Goal: Task Accomplishment & Management: Manage account settings

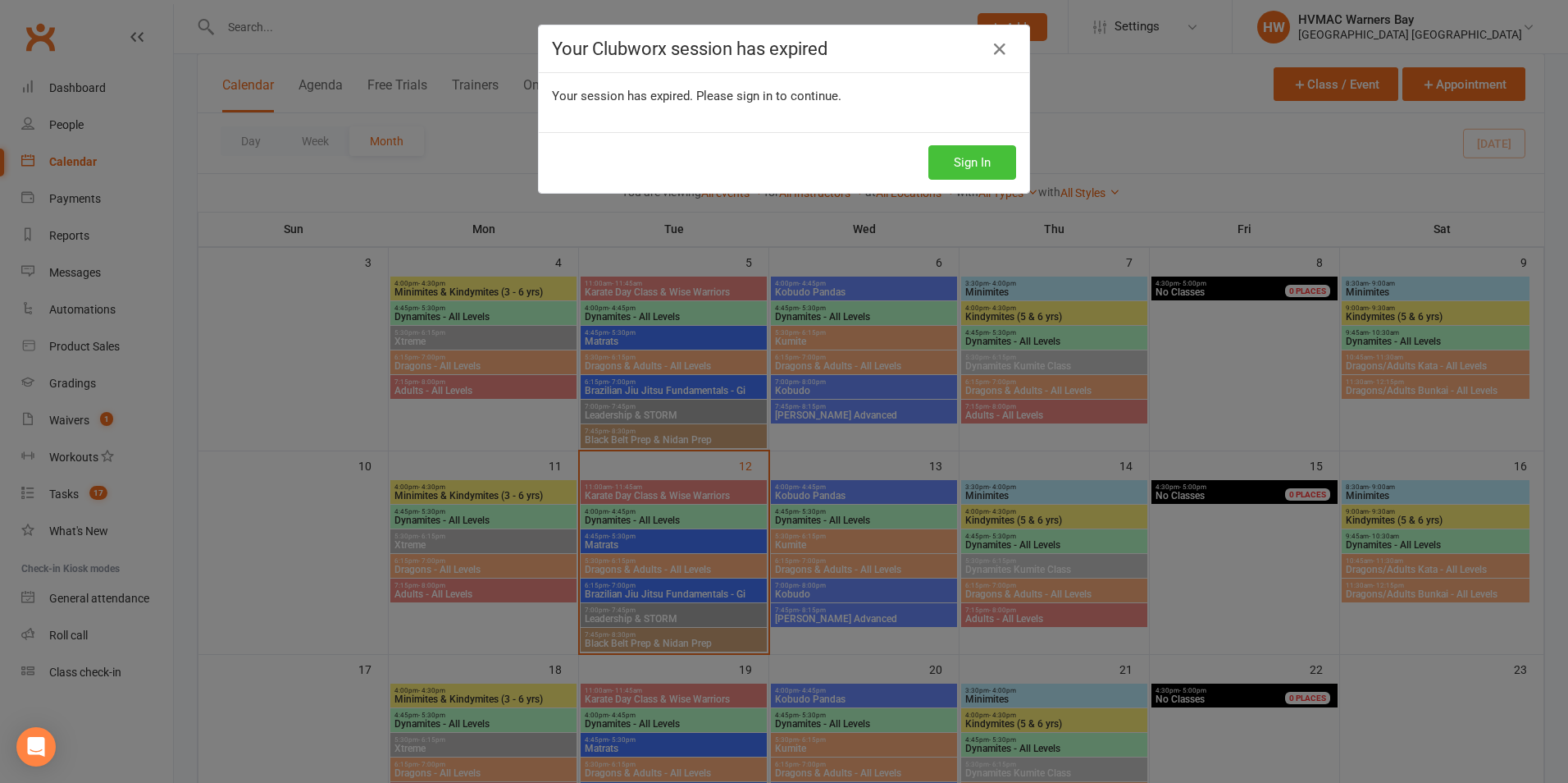
click at [960, 160] on button "Sign In" at bounding box center [972, 162] width 88 height 34
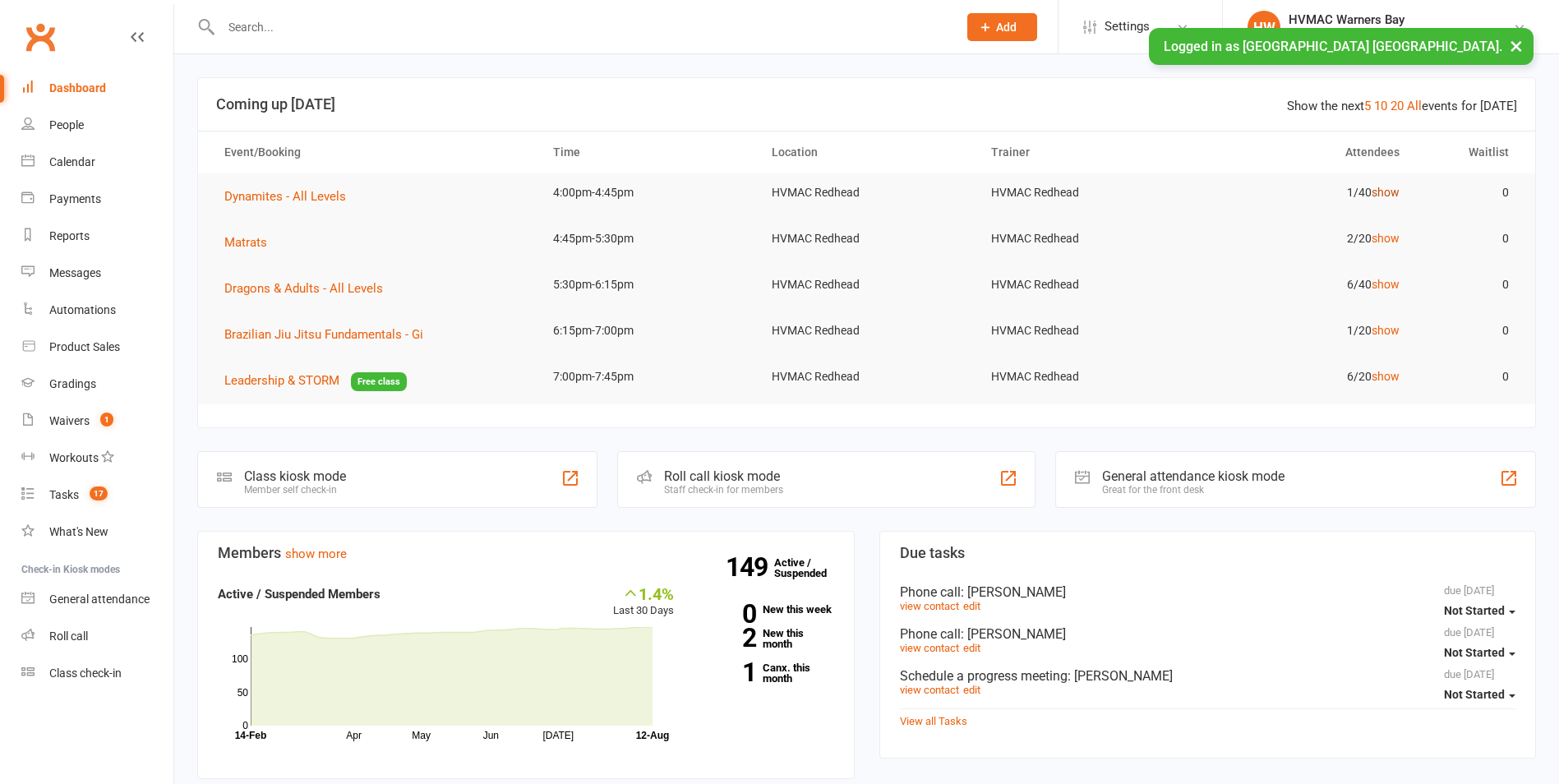
click at [1375, 193] on link "show" at bounding box center [1386, 192] width 28 height 13
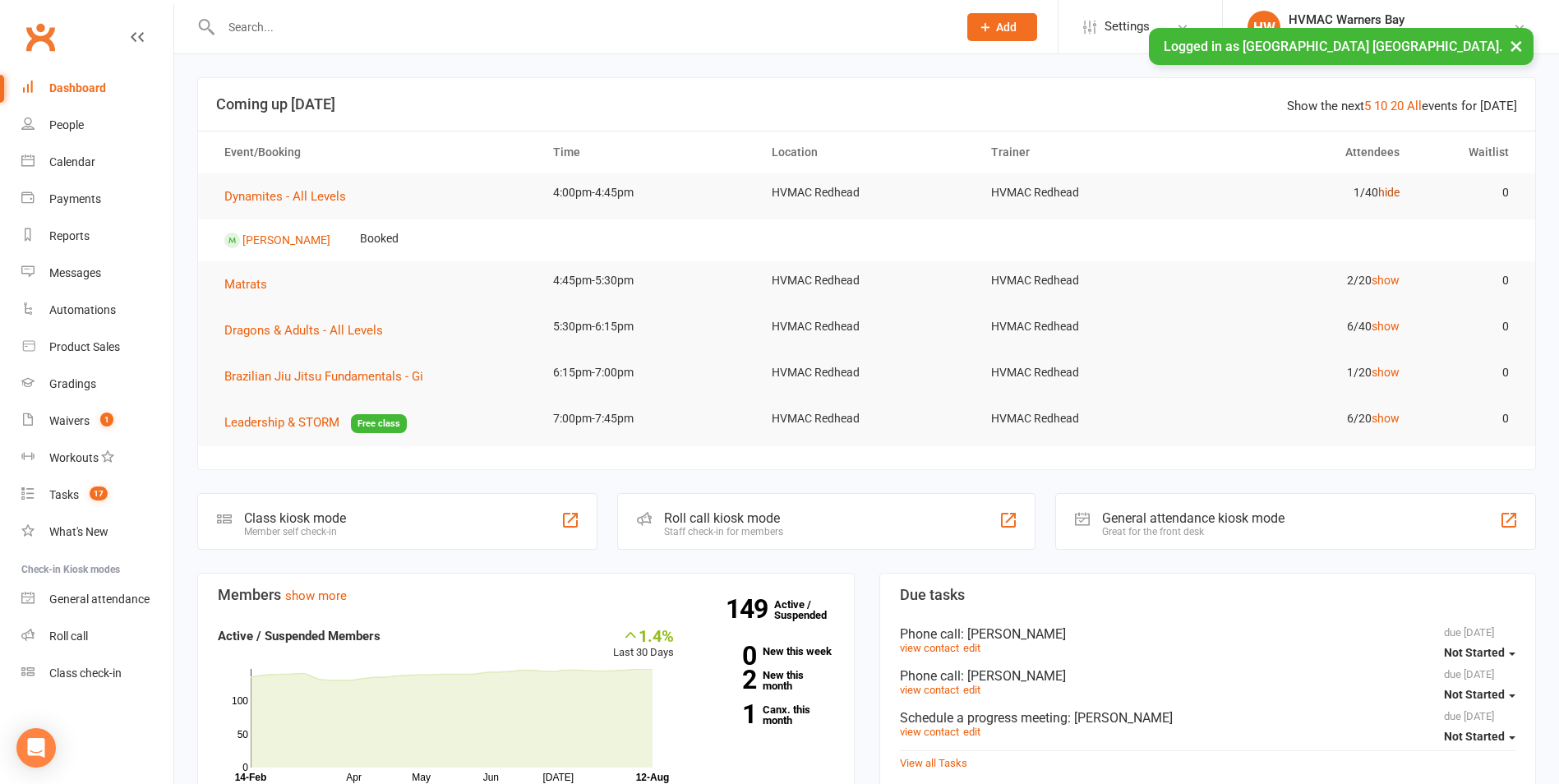
click at [1375, 193] on td "1/40 hide" at bounding box center [1304, 192] width 218 height 39
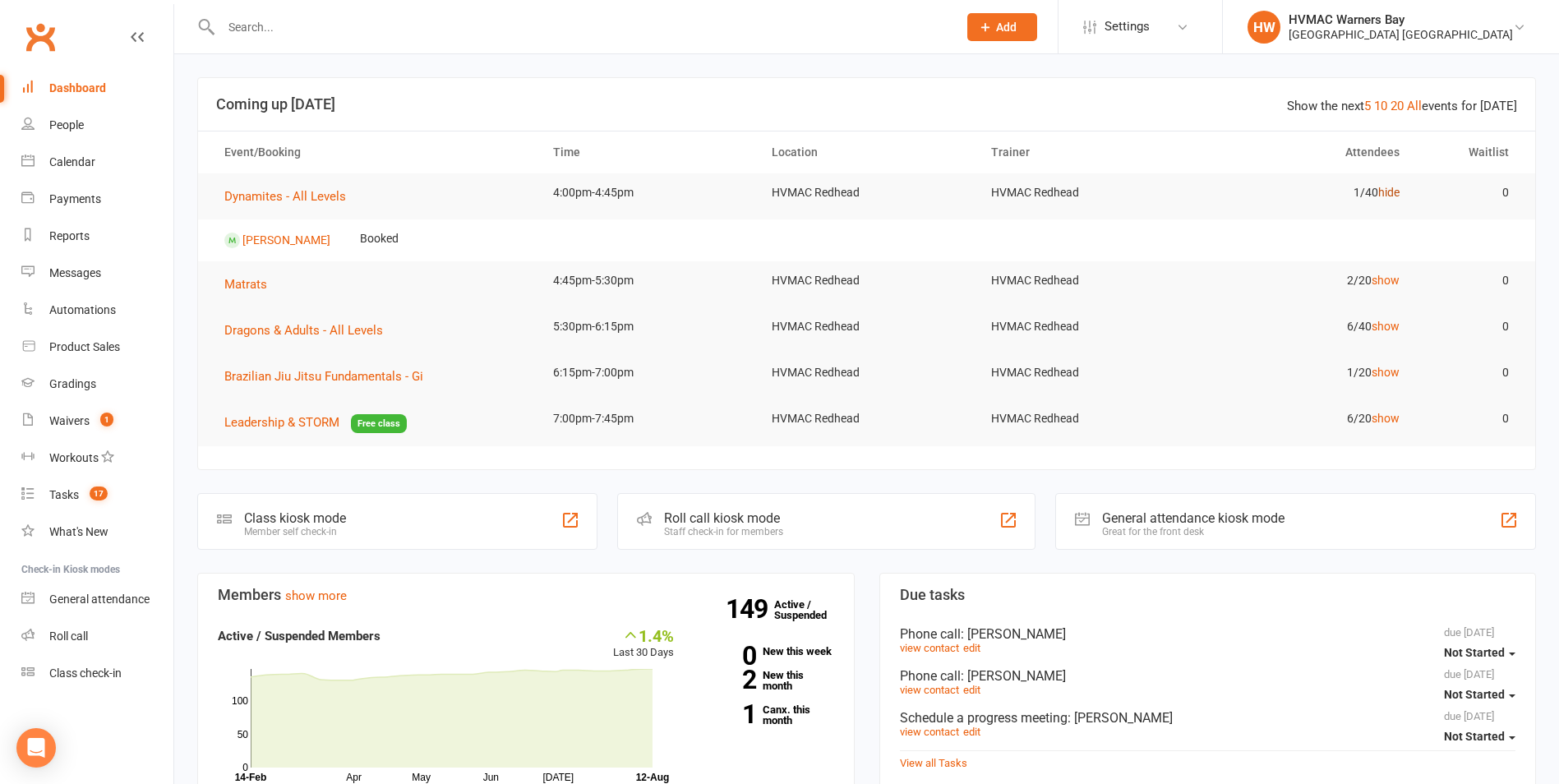
click at [1389, 196] on link "hide" at bounding box center [1389, 192] width 21 height 13
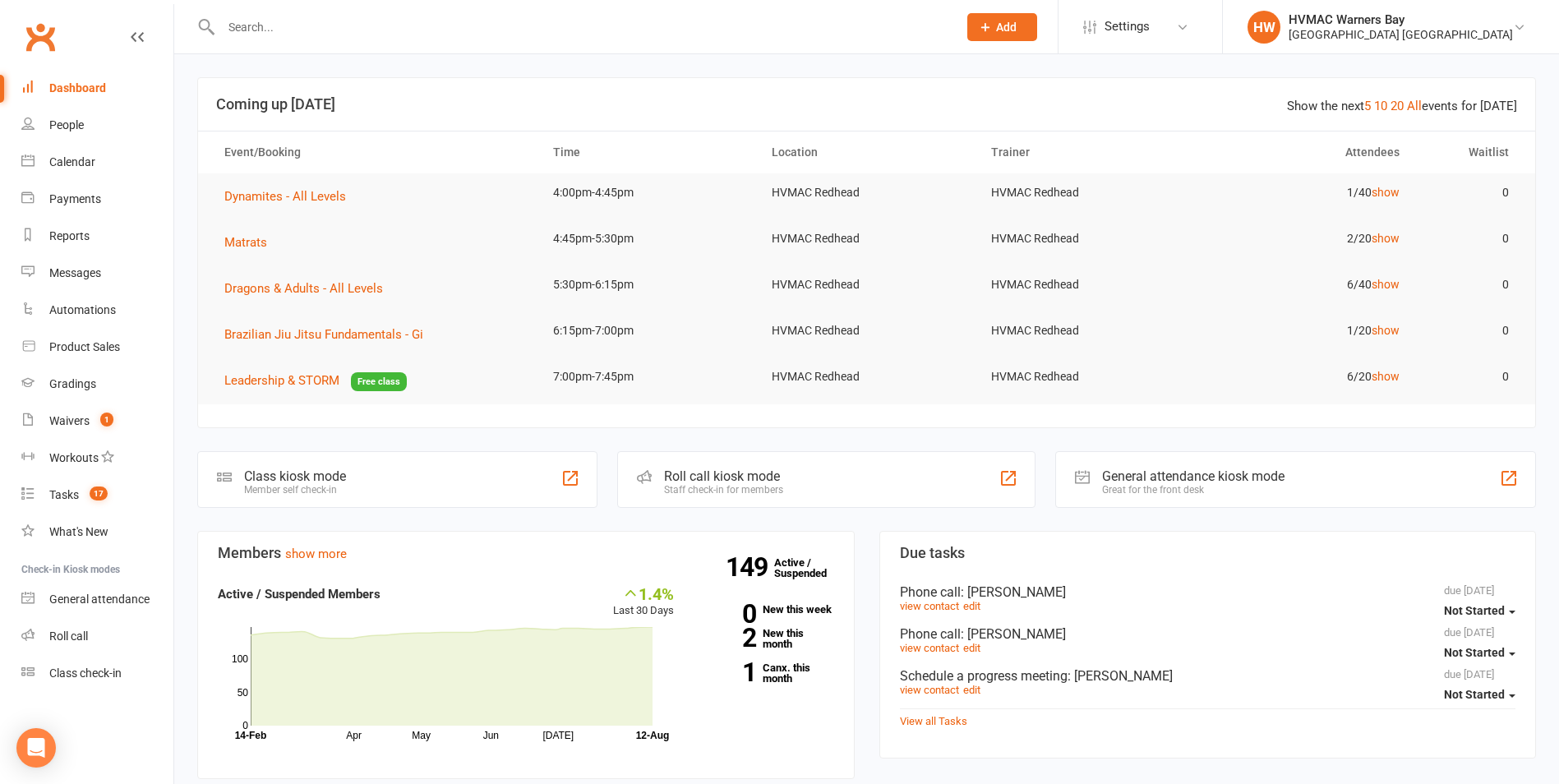
click at [1414, 107] on link "All" at bounding box center [1414, 106] width 15 height 15
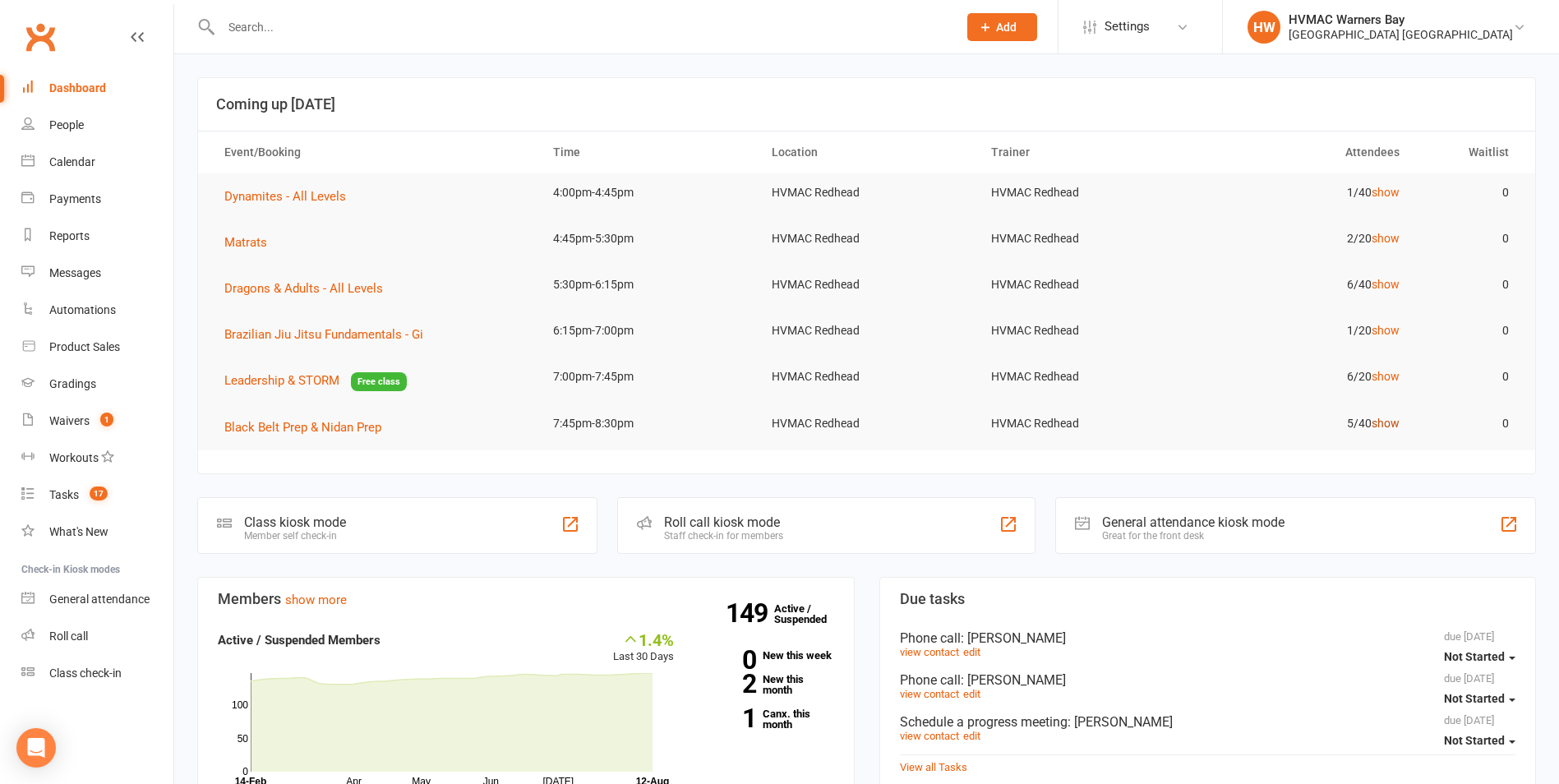
click at [1377, 419] on link "show" at bounding box center [1386, 423] width 28 height 13
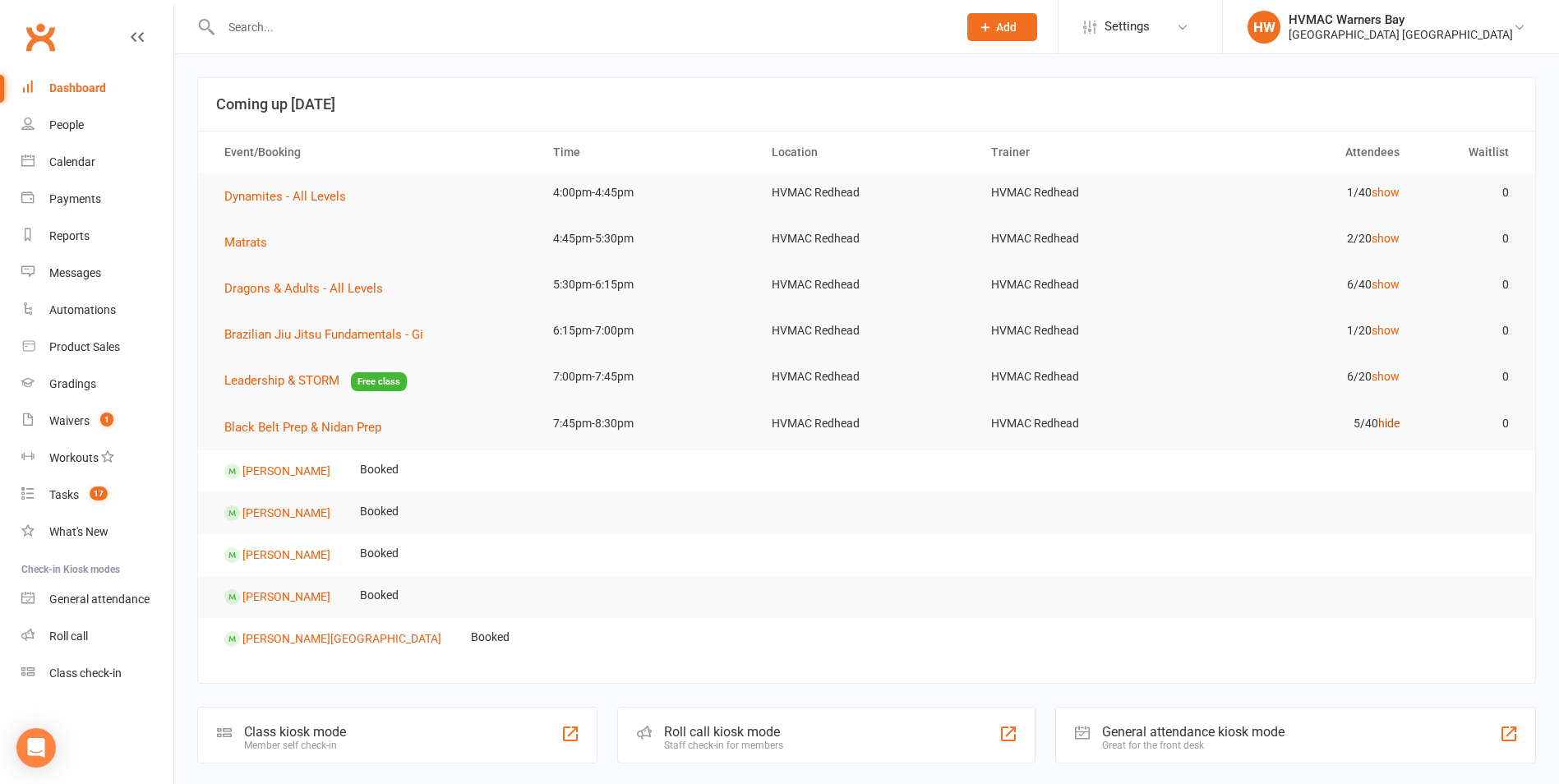
click at [1381, 419] on link "hide" at bounding box center [1389, 423] width 21 height 13
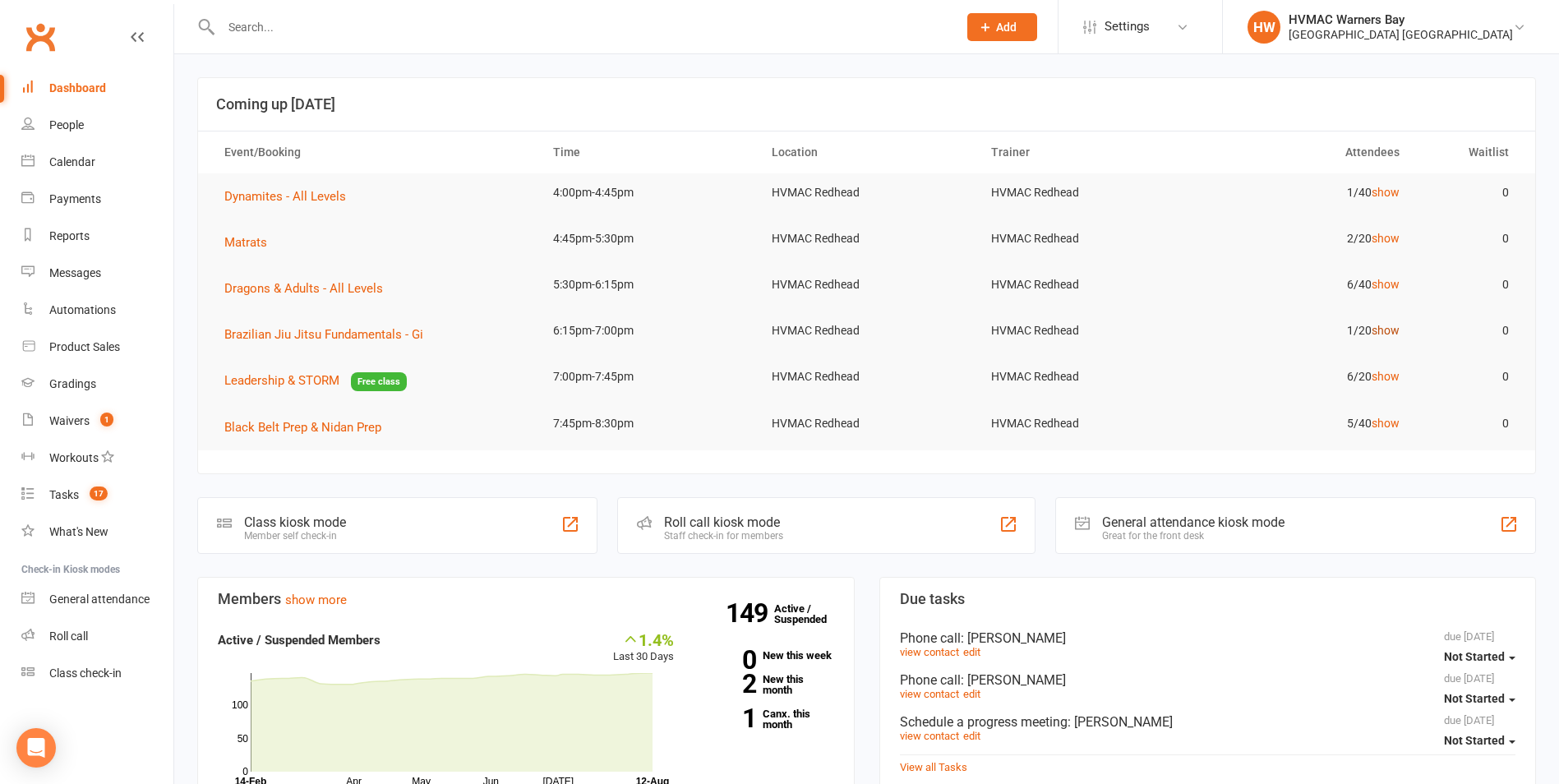
click at [1390, 330] on link "show" at bounding box center [1386, 330] width 28 height 13
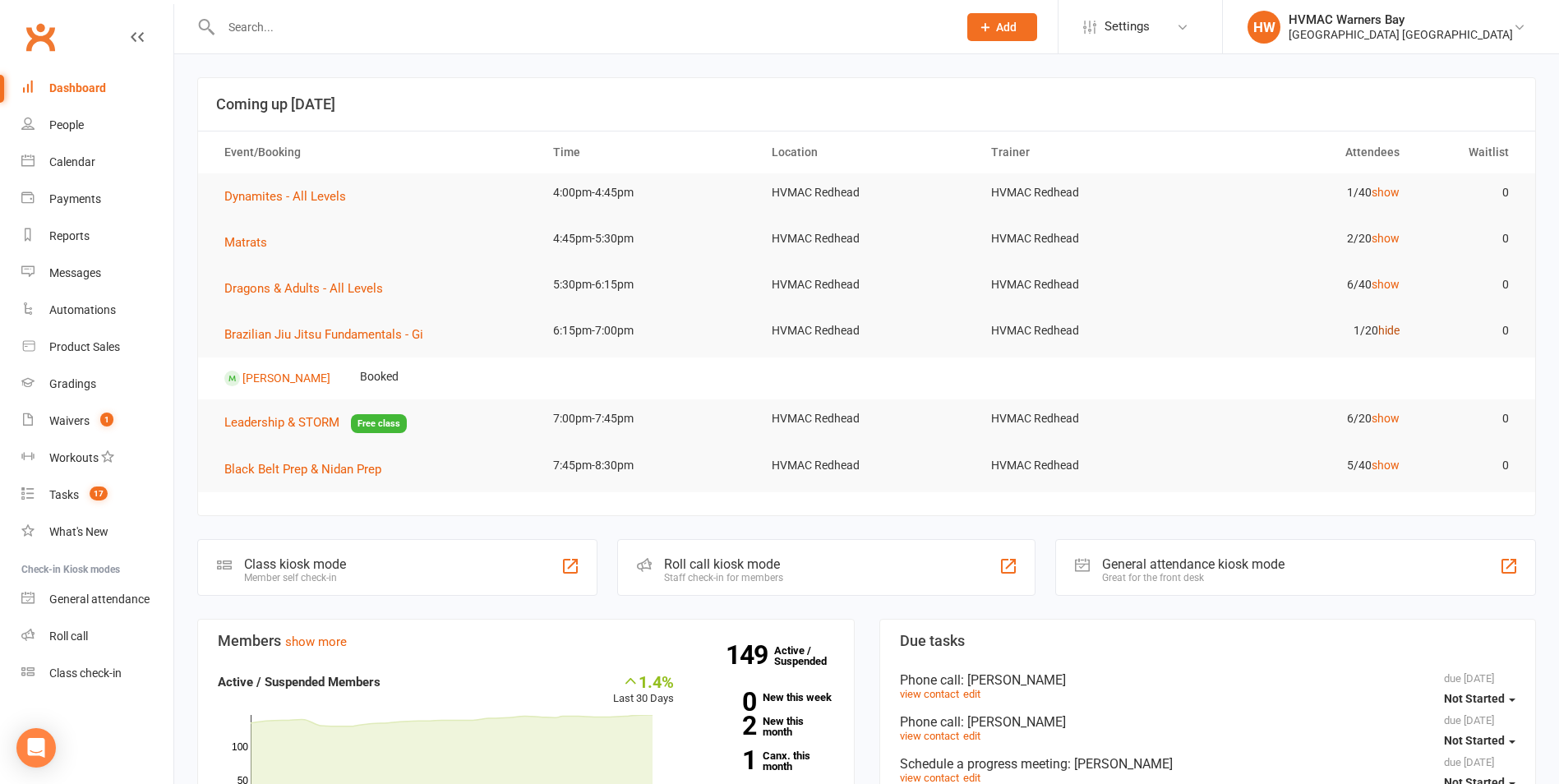
click at [1390, 330] on link "hide" at bounding box center [1389, 330] width 21 height 13
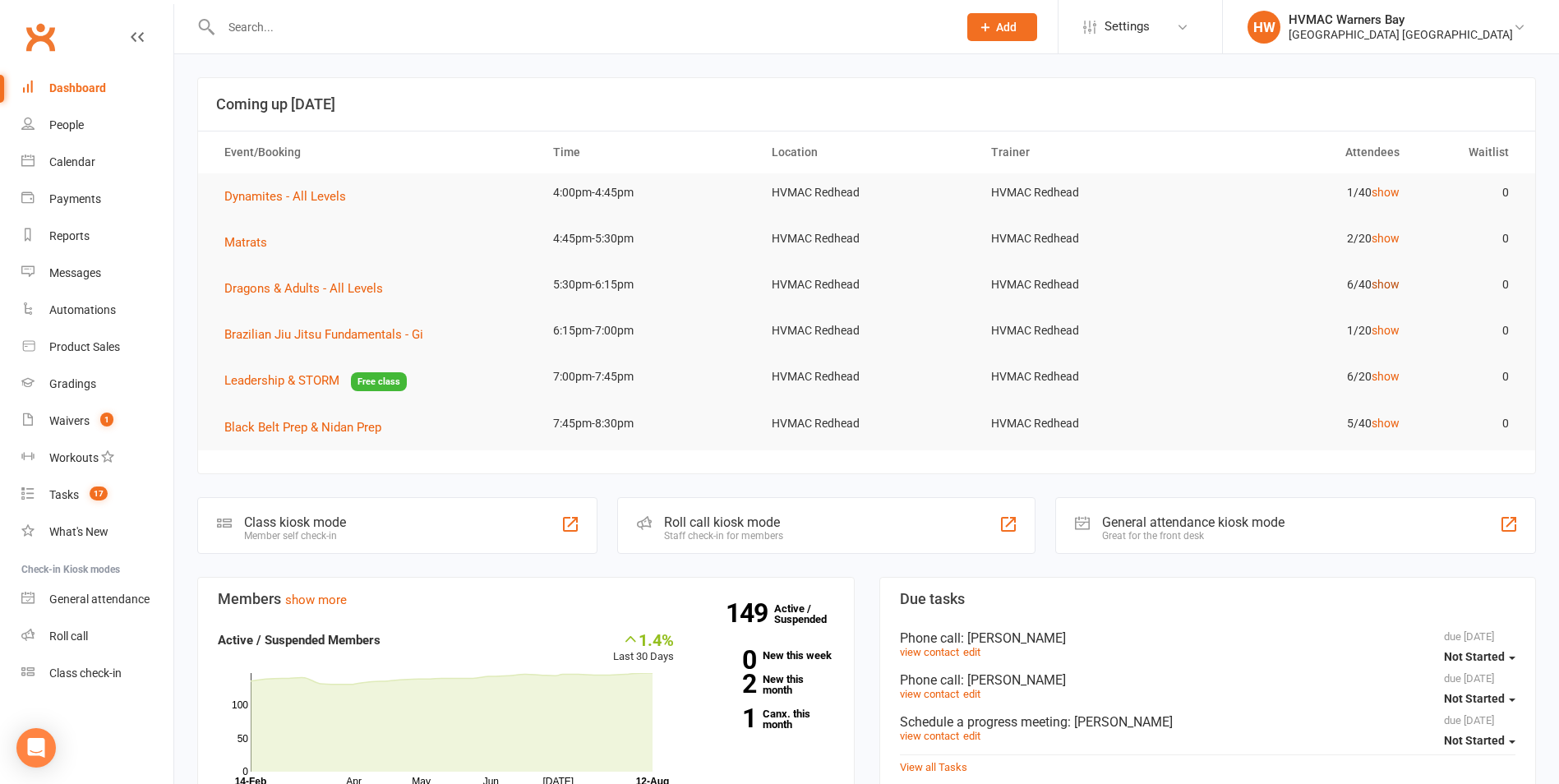
click at [1390, 289] on link "show" at bounding box center [1386, 283] width 28 height 13
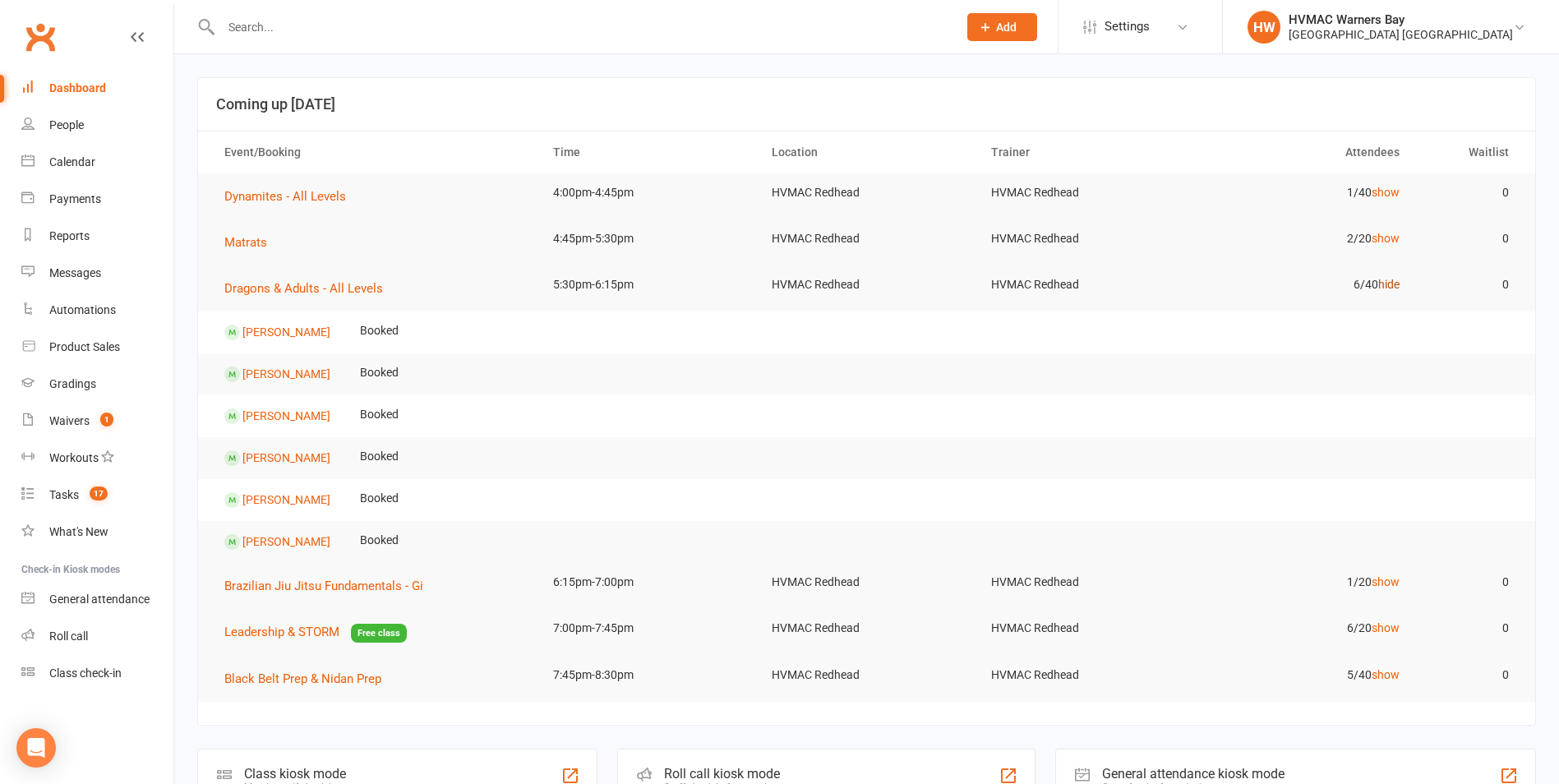
click at [1390, 289] on link "hide" at bounding box center [1389, 283] width 21 height 13
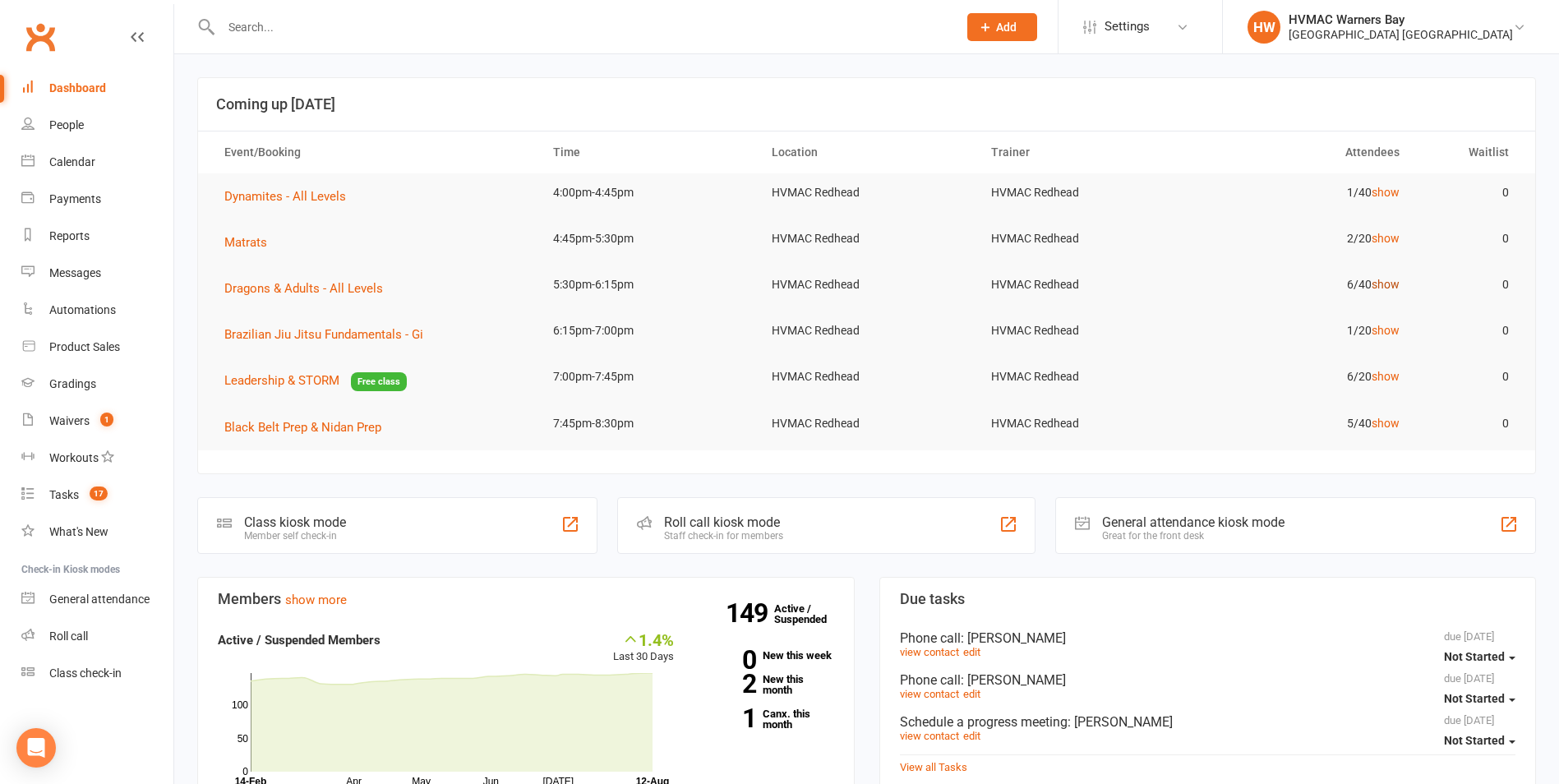
click at [1390, 289] on link "show" at bounding box center [1386, 283] width 28 height 13
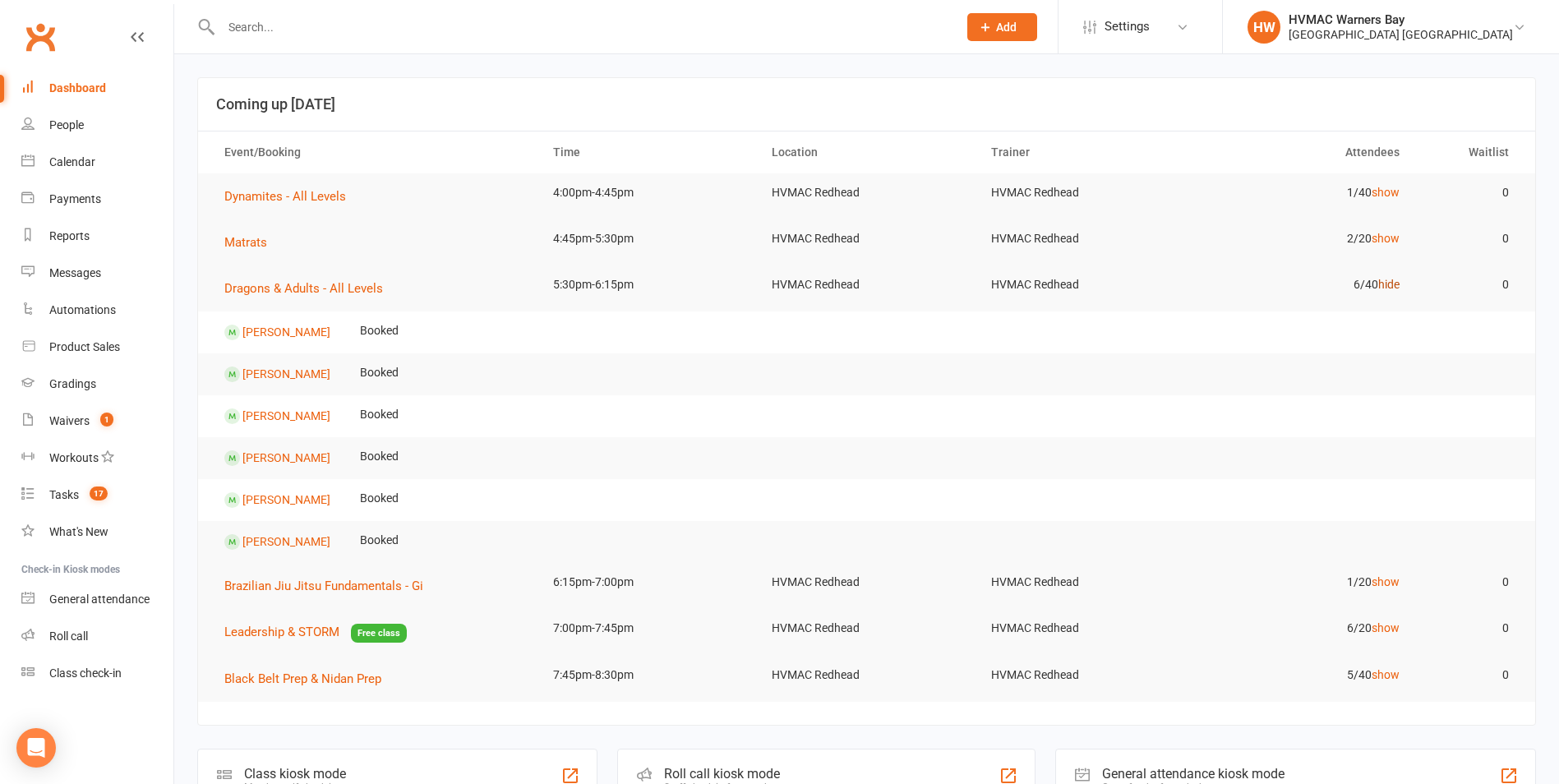
click at [1390, 289] on link "hide" at bounding box center [1389, 283] width 21 height 13
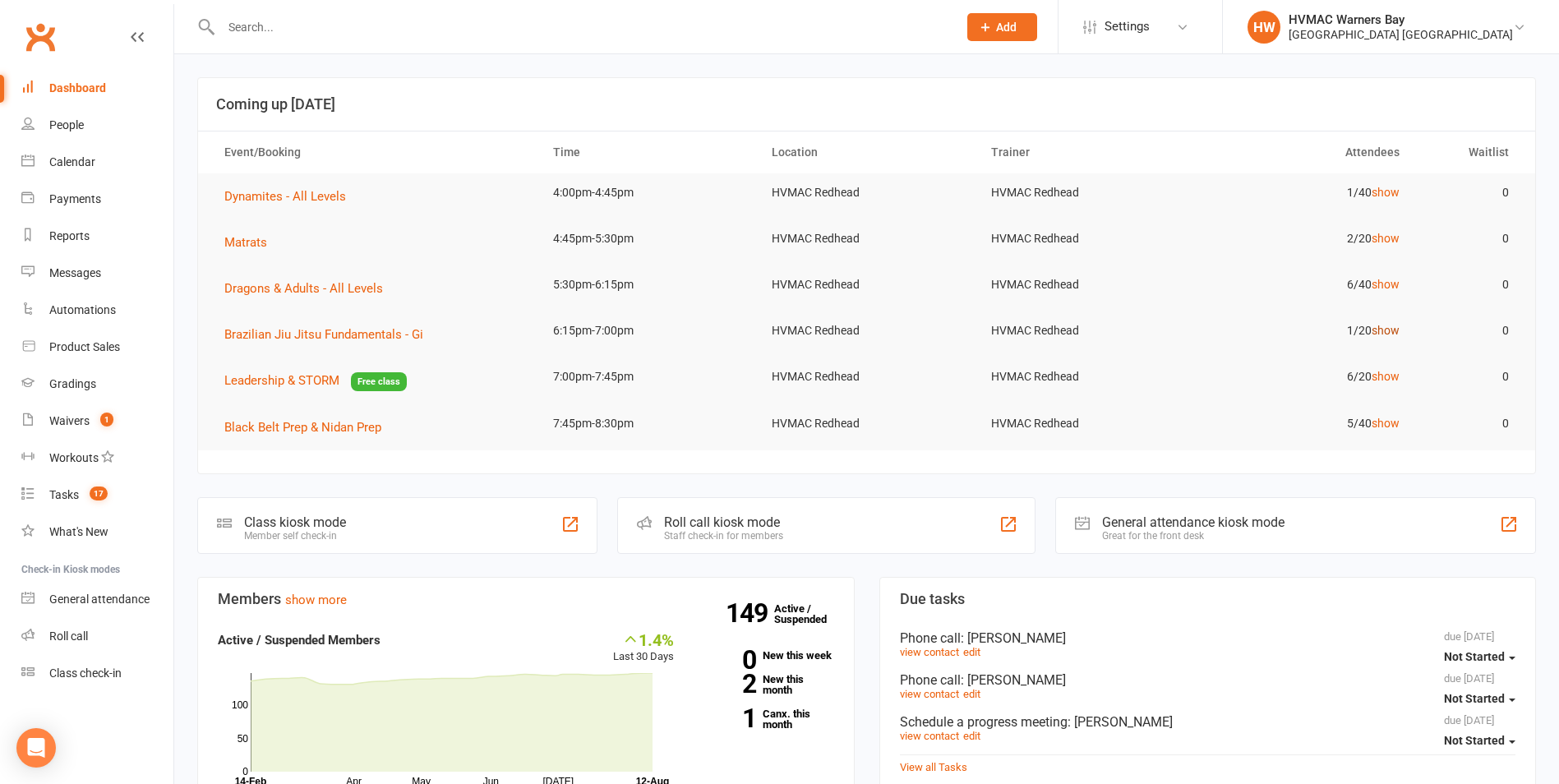
click at [1385, 333] on link "show" at bounding box center [1386, 330] width 28 height 13
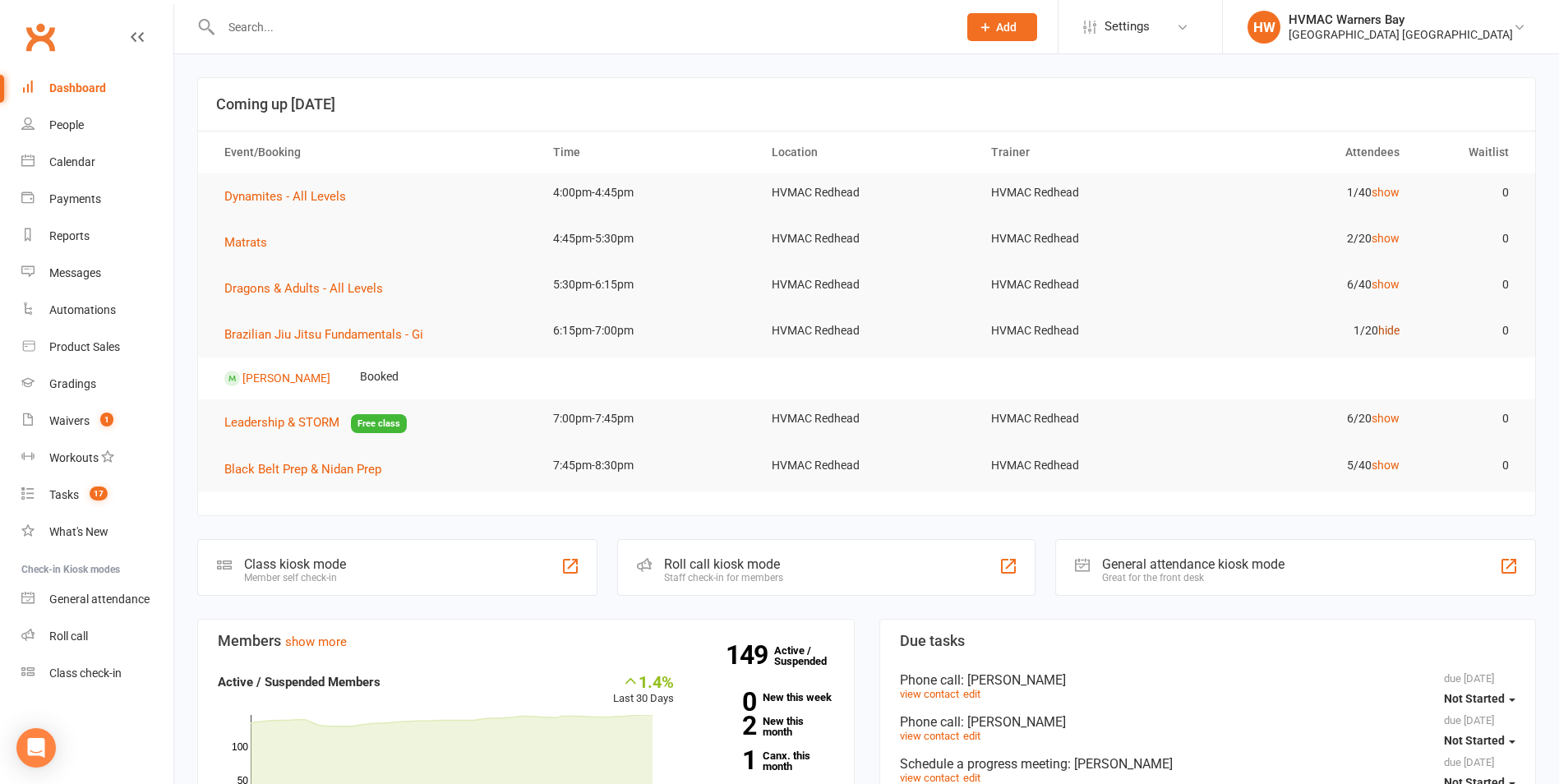
click at [1385, 331] on link "hide" at bounding box center [1389, 330] width 21 height 13
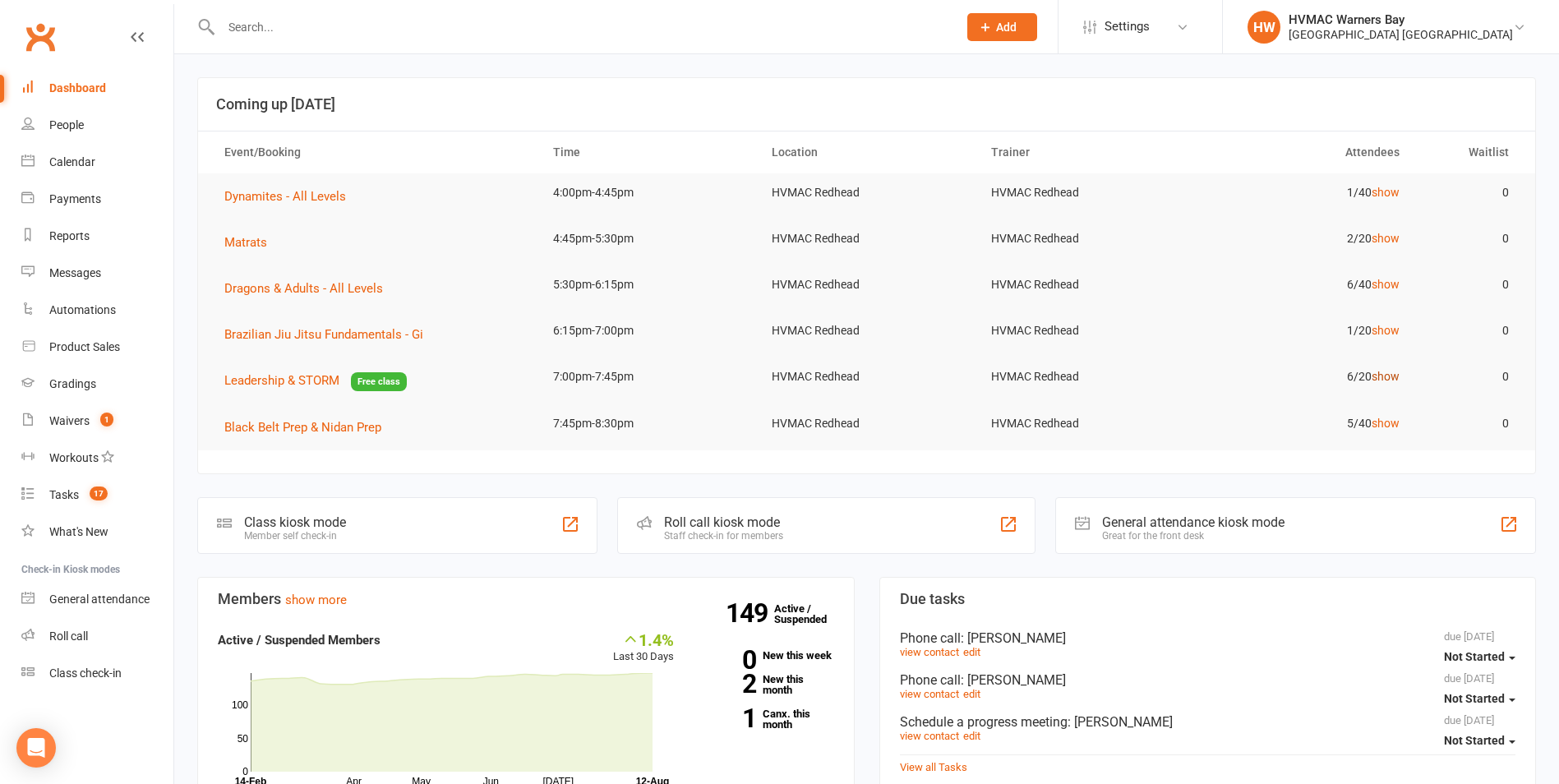
click at [1387, 378] on link "show" at bounding box center [1386, 376] width 28 height 13
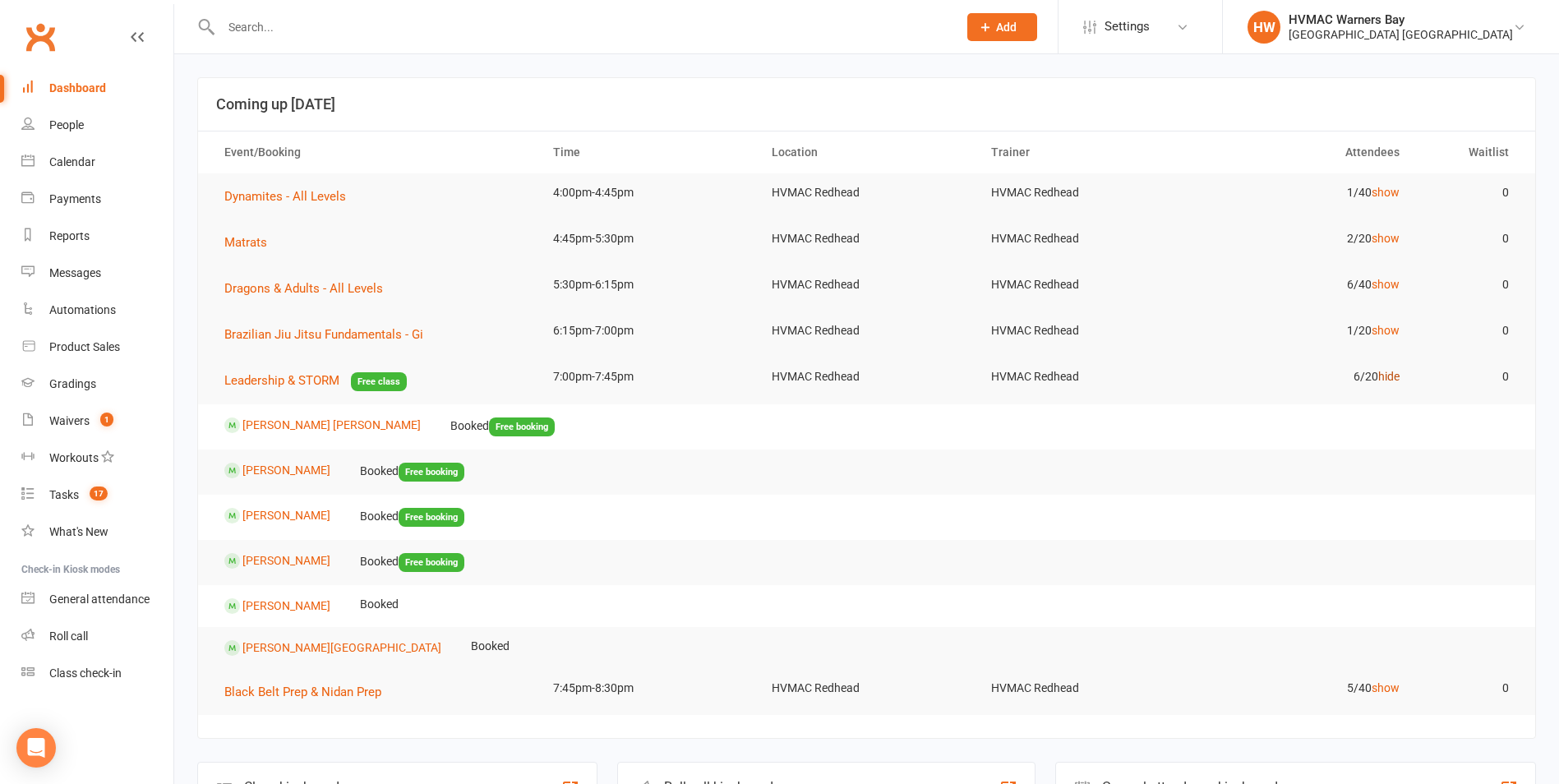
click at [1387, 378] on link "hide" at bounding box center [1389, 376] width 21 height 13
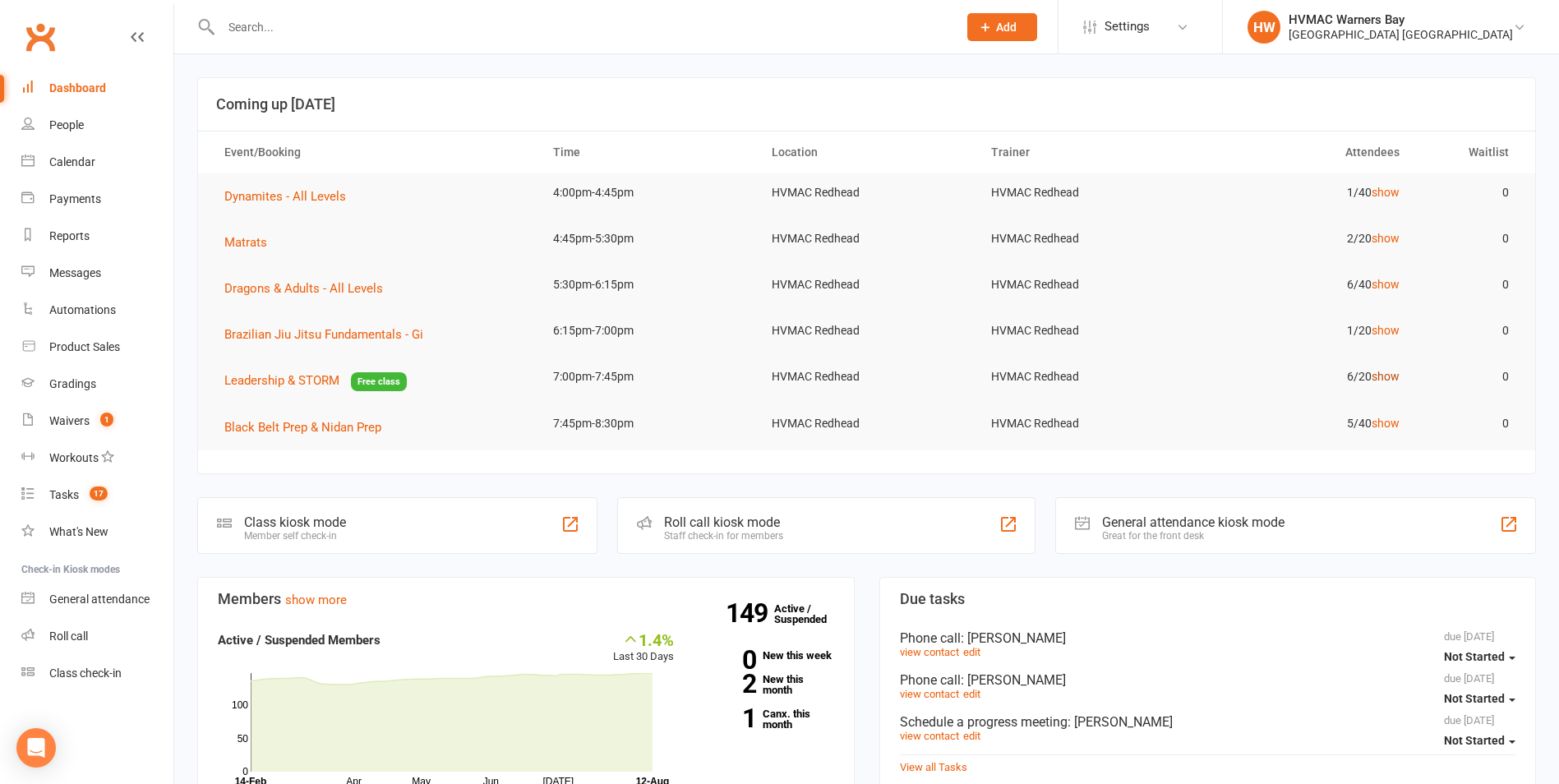
click at [1387, 378] on link "show" at bounding box center [1386, 376] width 28 height 13
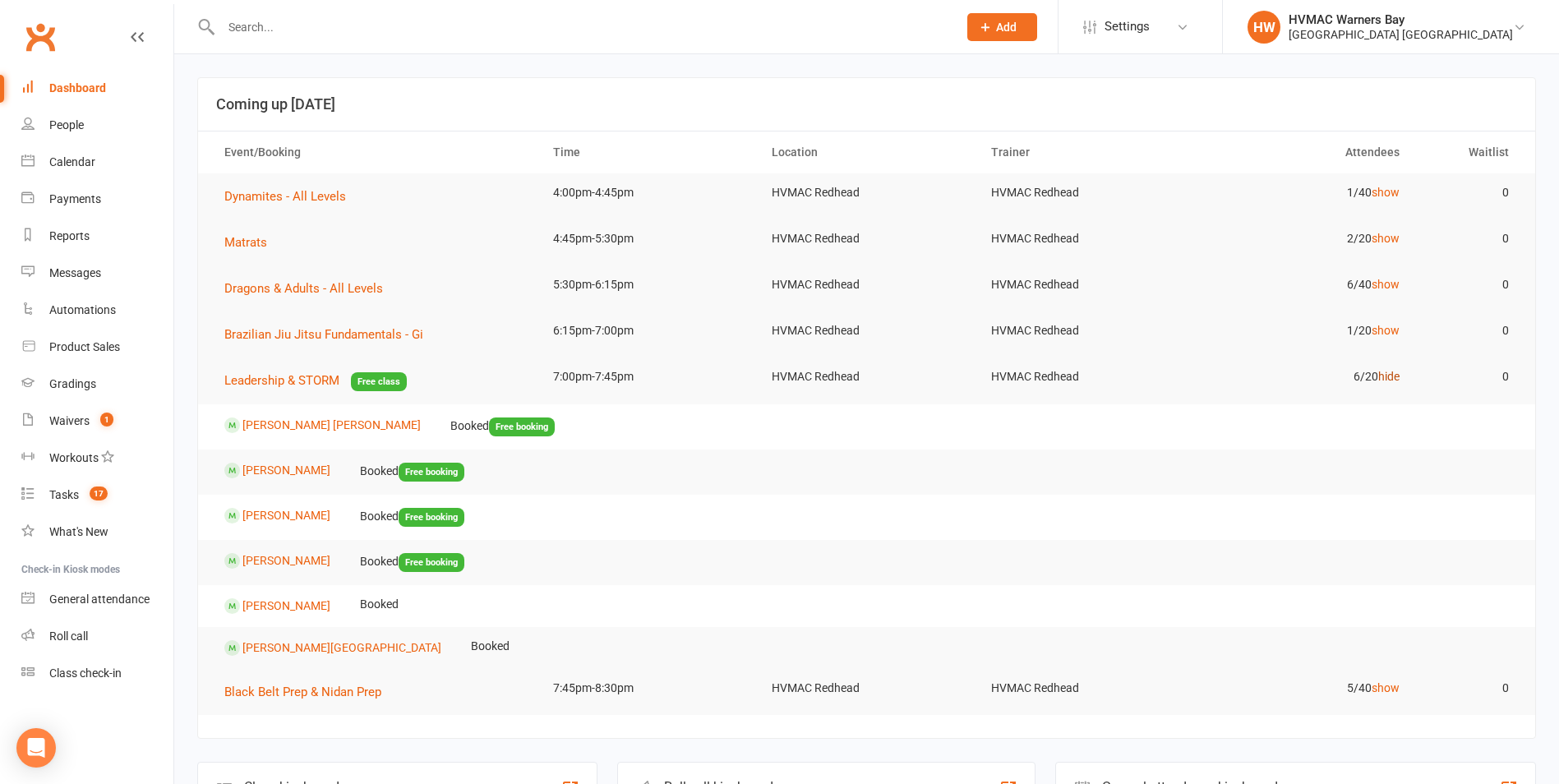
click at [1387, 378] on link "hide" at bounding box center [1389, 376] width 21 height 13
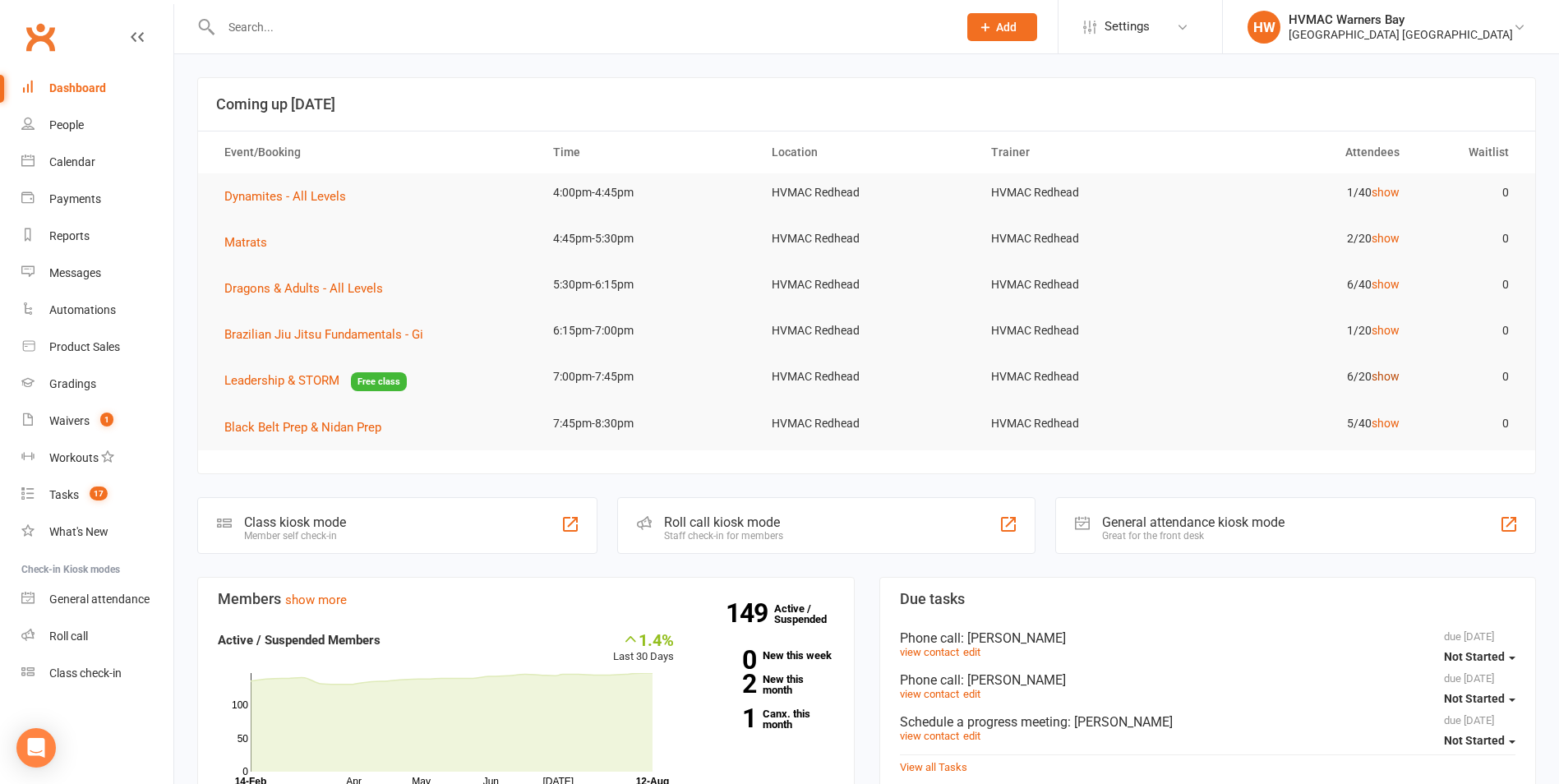
click at [1380, 377] on link "show" at bounding box center [1386, 376] width 28 height 13
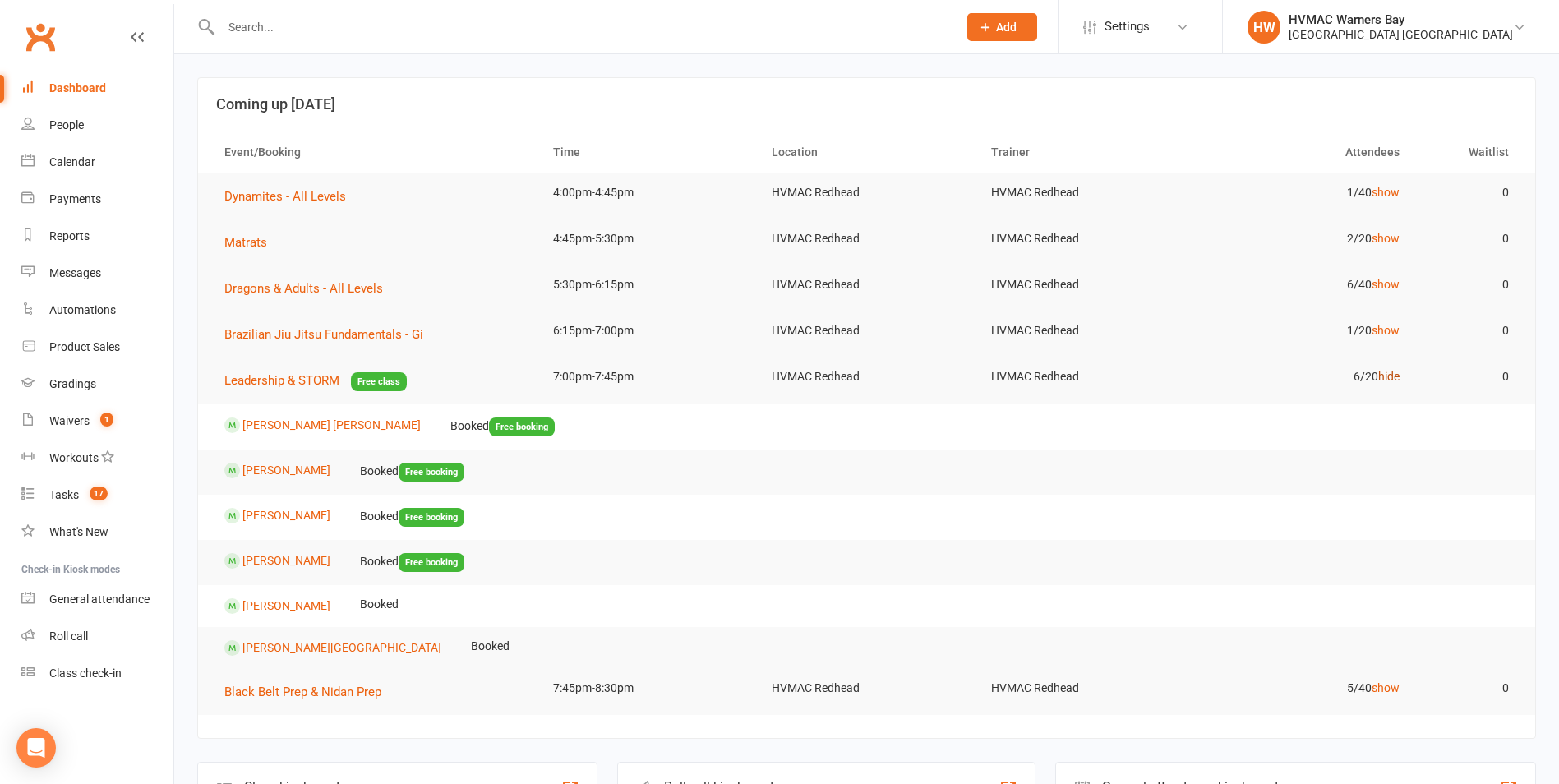
click at [1380, 377] on link "hide" at bounding box center [1389, 376] width 21 height 13
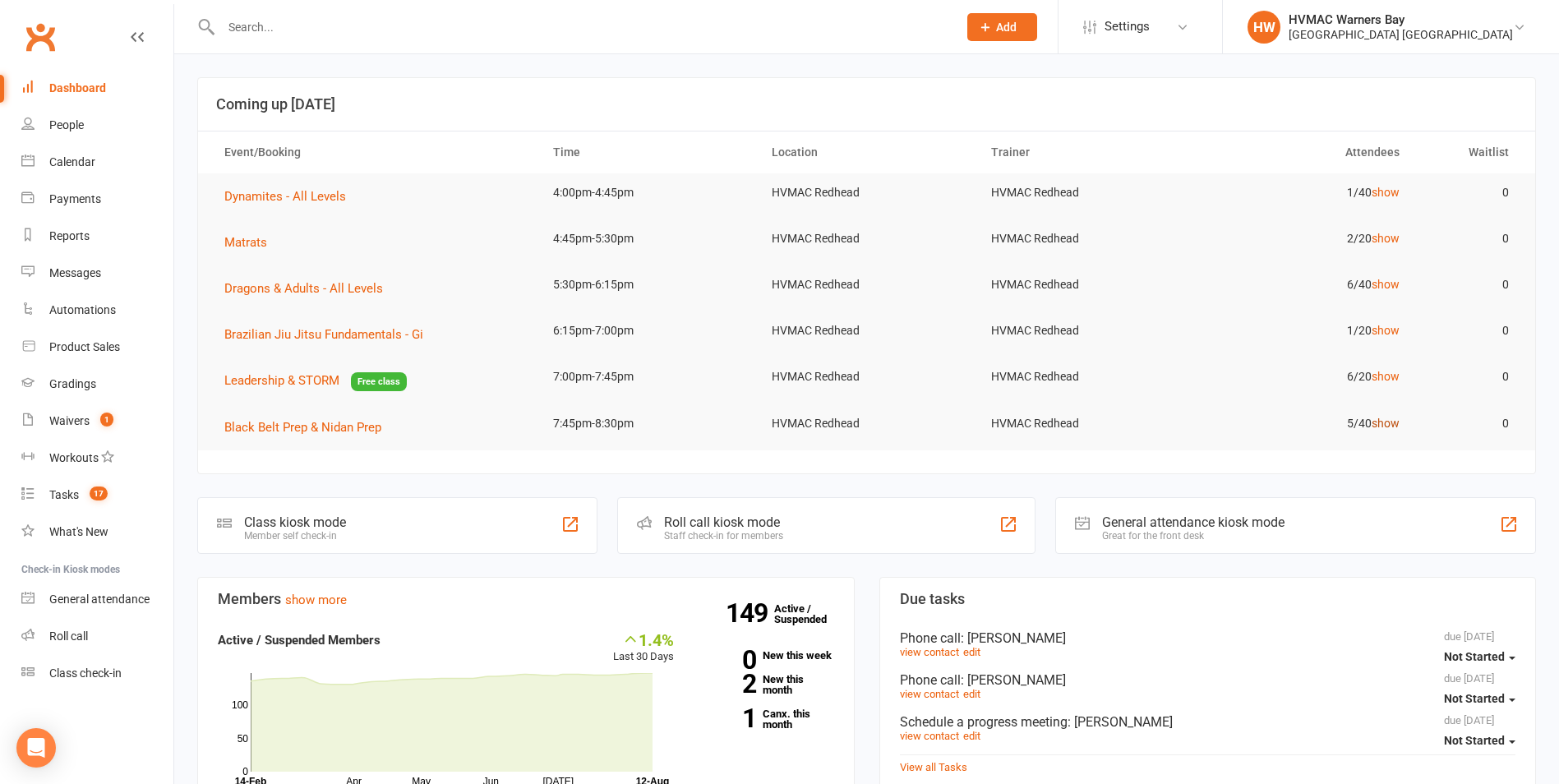
click at [1384, 423] on link "show" at bounding box center [1386, 423] width 28 height 13
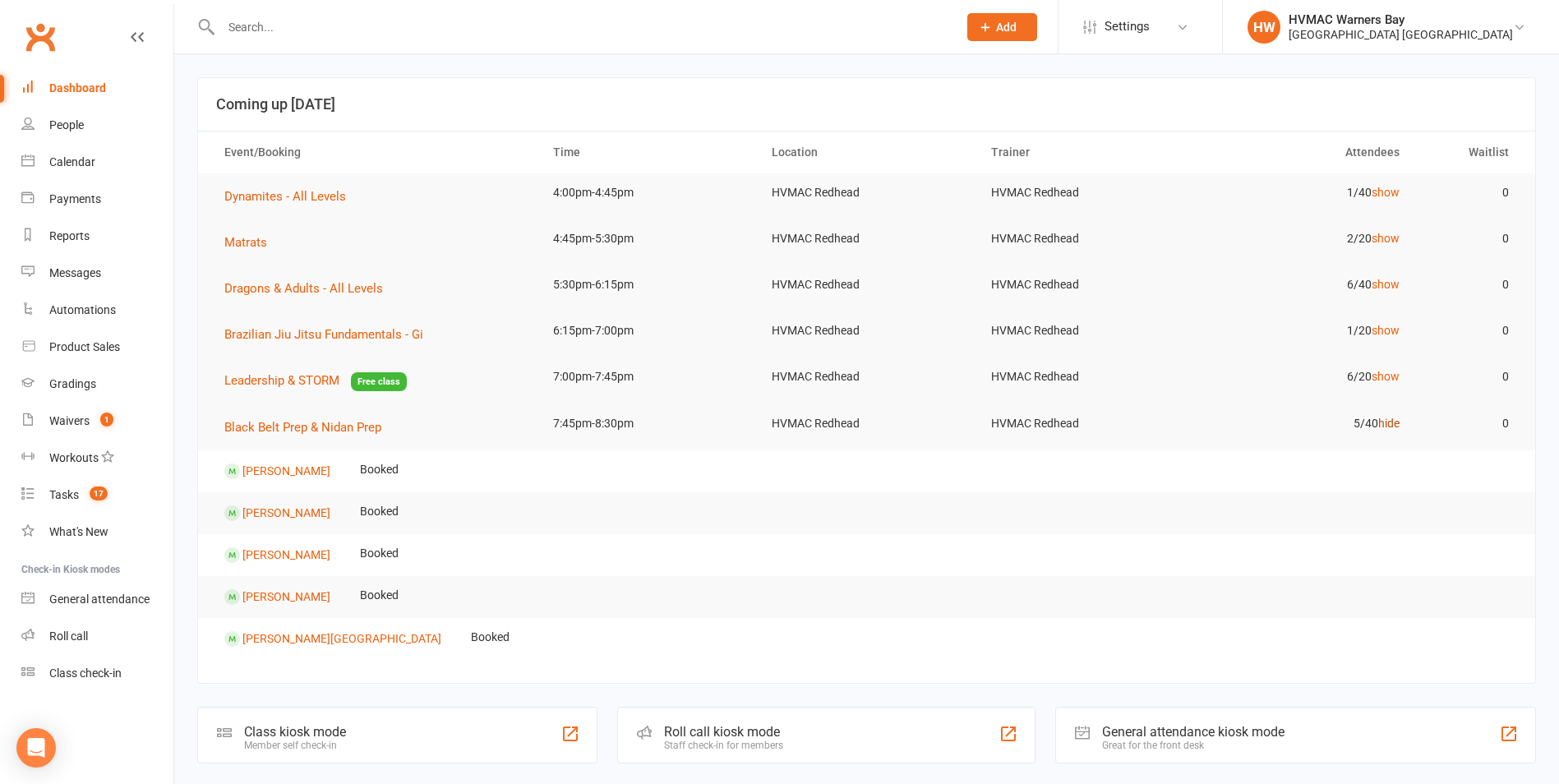
click at [1384, 423] on link "hide" at bounding box center [1389, 423] width 21 height 13
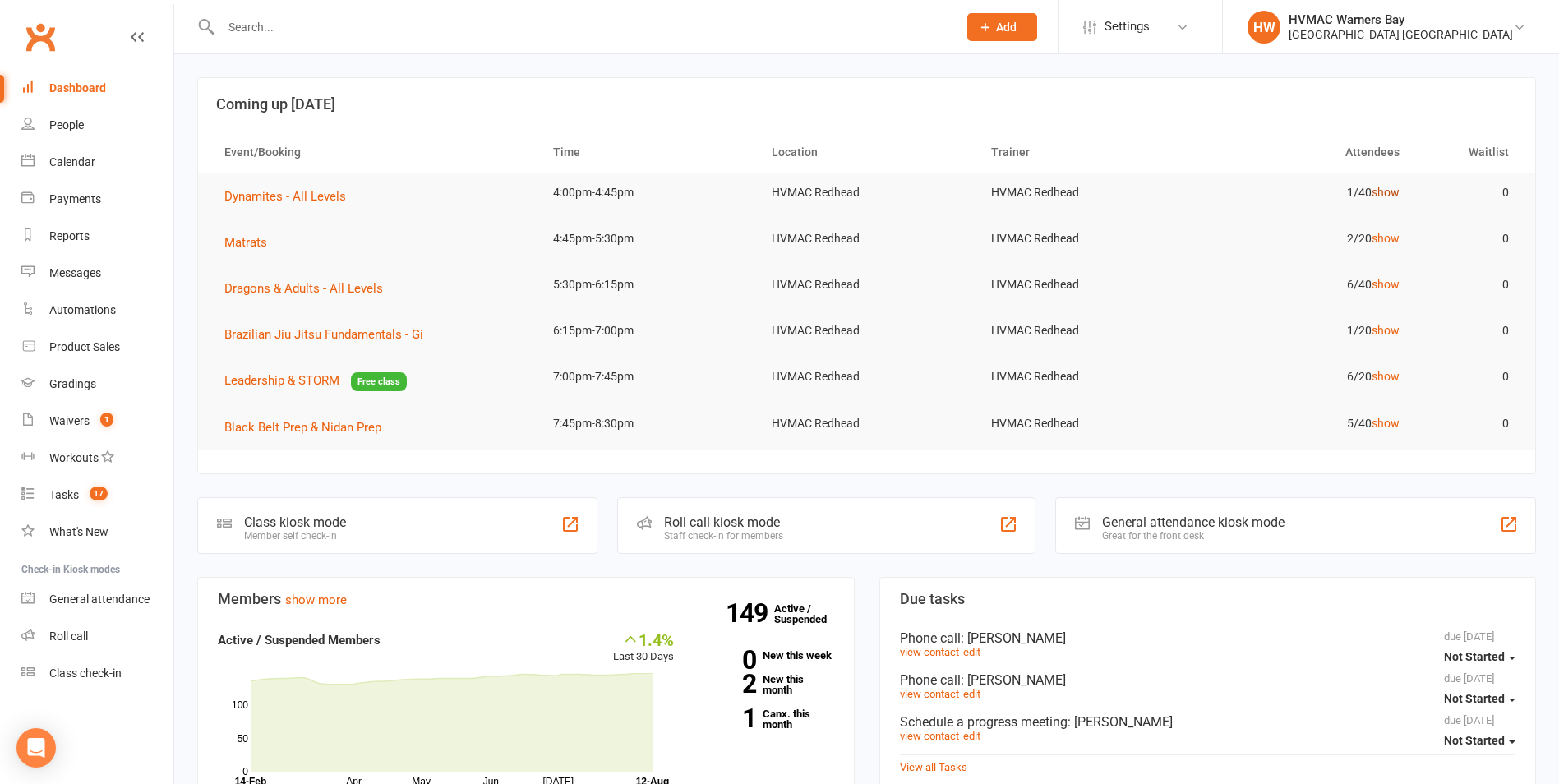
click at [1393, 195] on link "show" at bounding box center [1386, 192] width 28 height 13
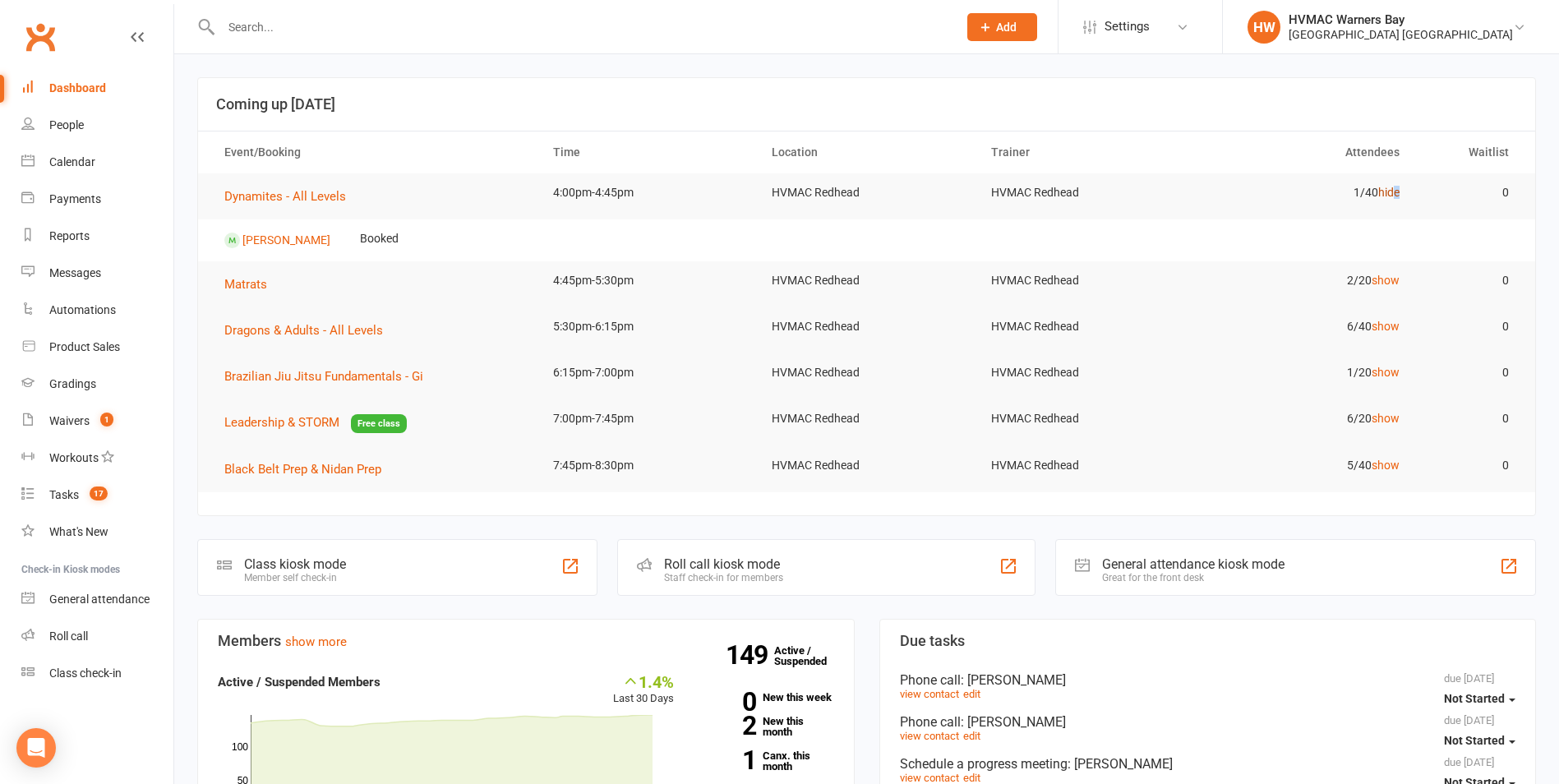
click at [1396, 196] on link "hide" at bounding box center [1389, 192] width 21 height 13
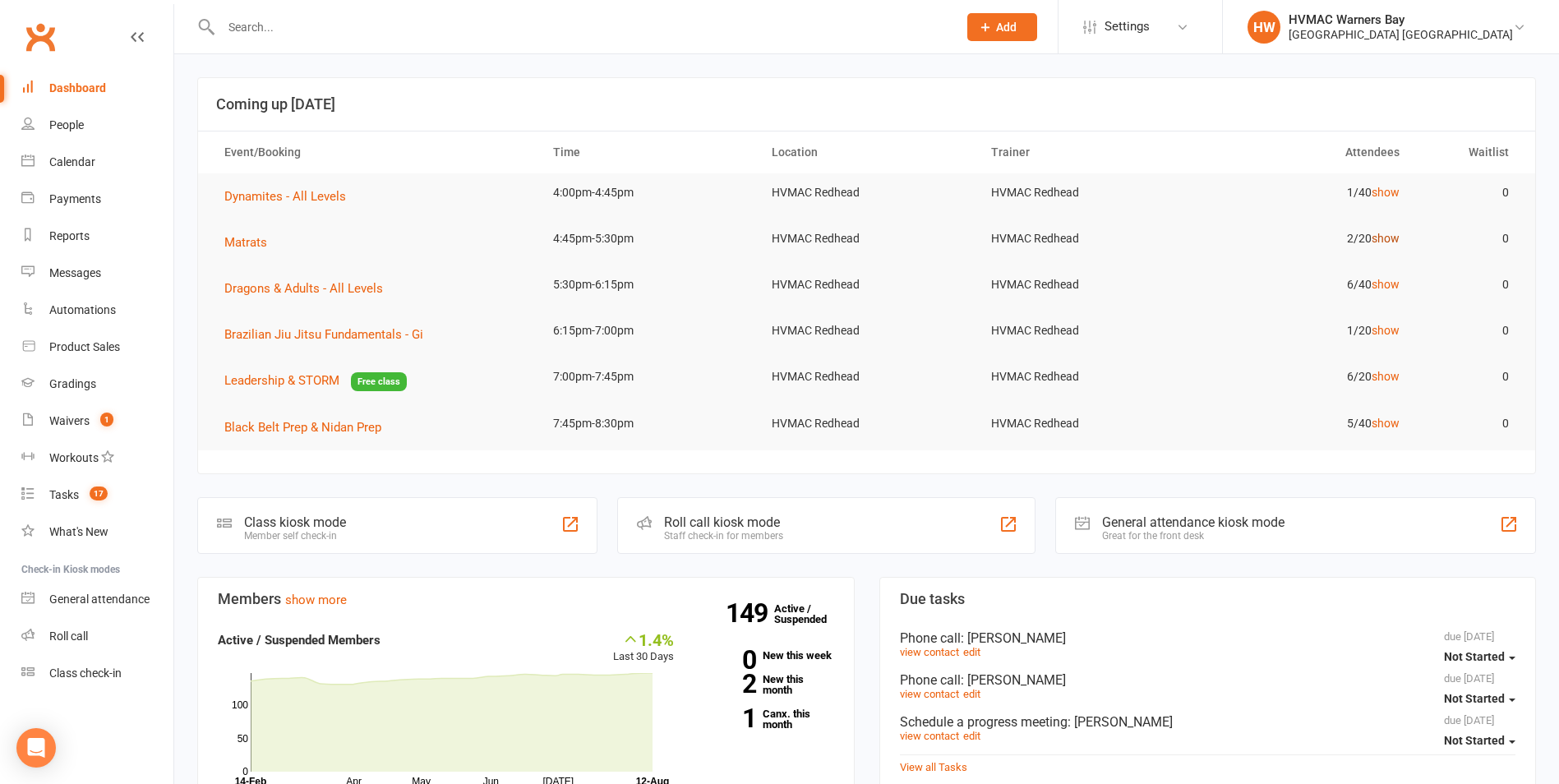
click at [1390, 239] on link "show" at bounding box center [1386, 237] width 28 height 13
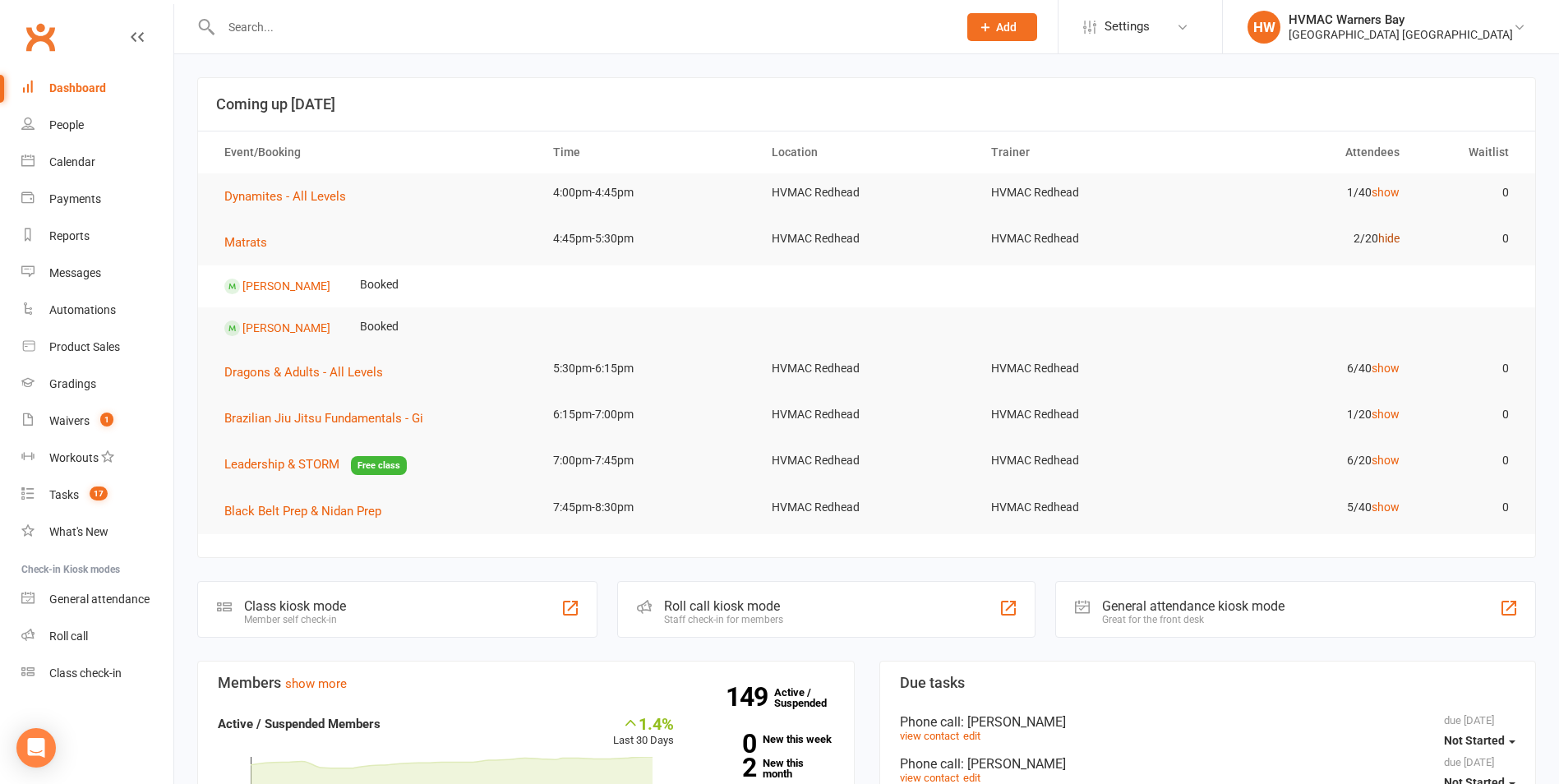
click at [1390, 239] on link "hide" at bounding box center [1389, 237] width 21 height 13
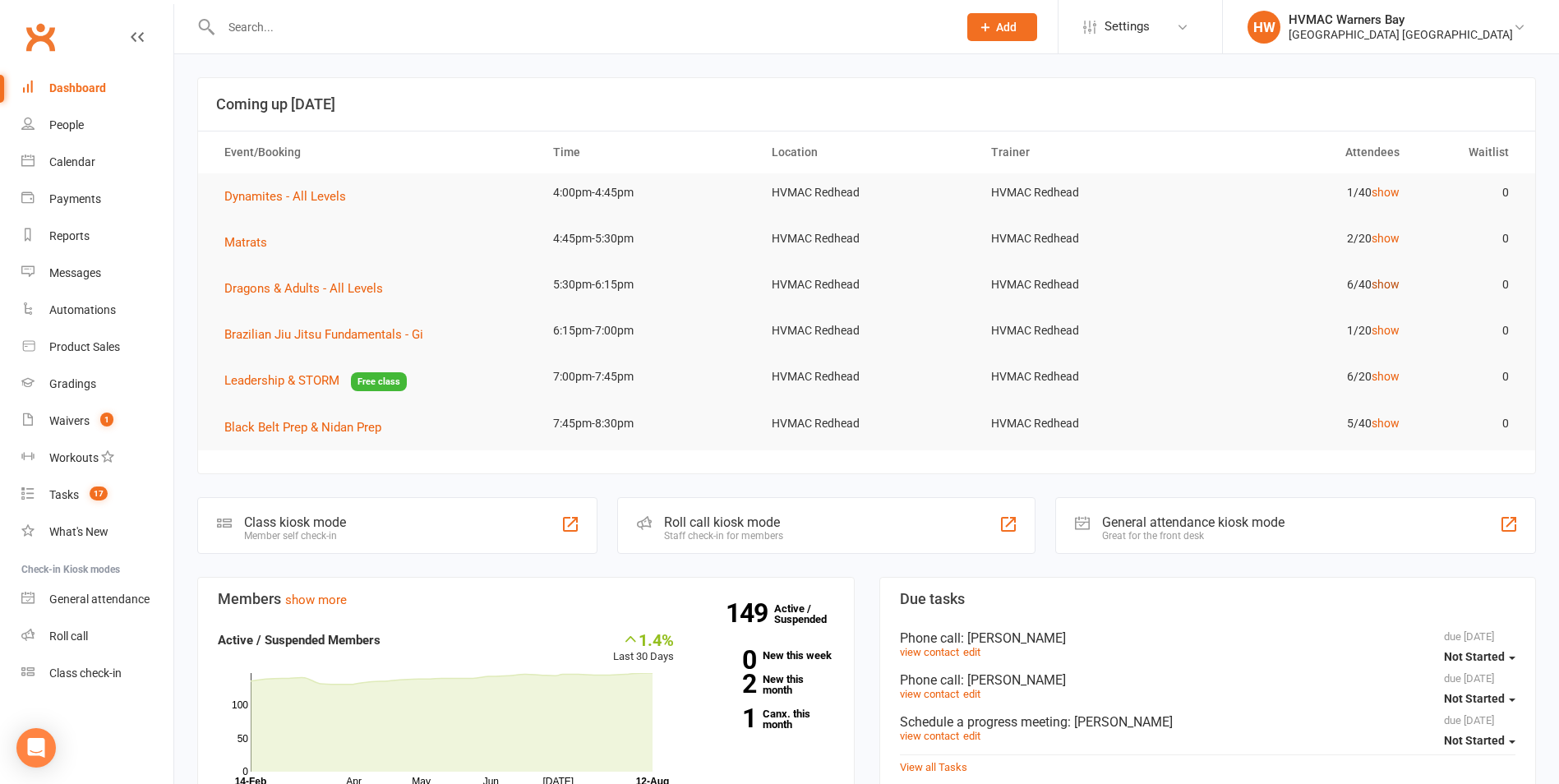
click at [1379, 283] on link "show" at bounding box center [1386, 283] width 28 height 13
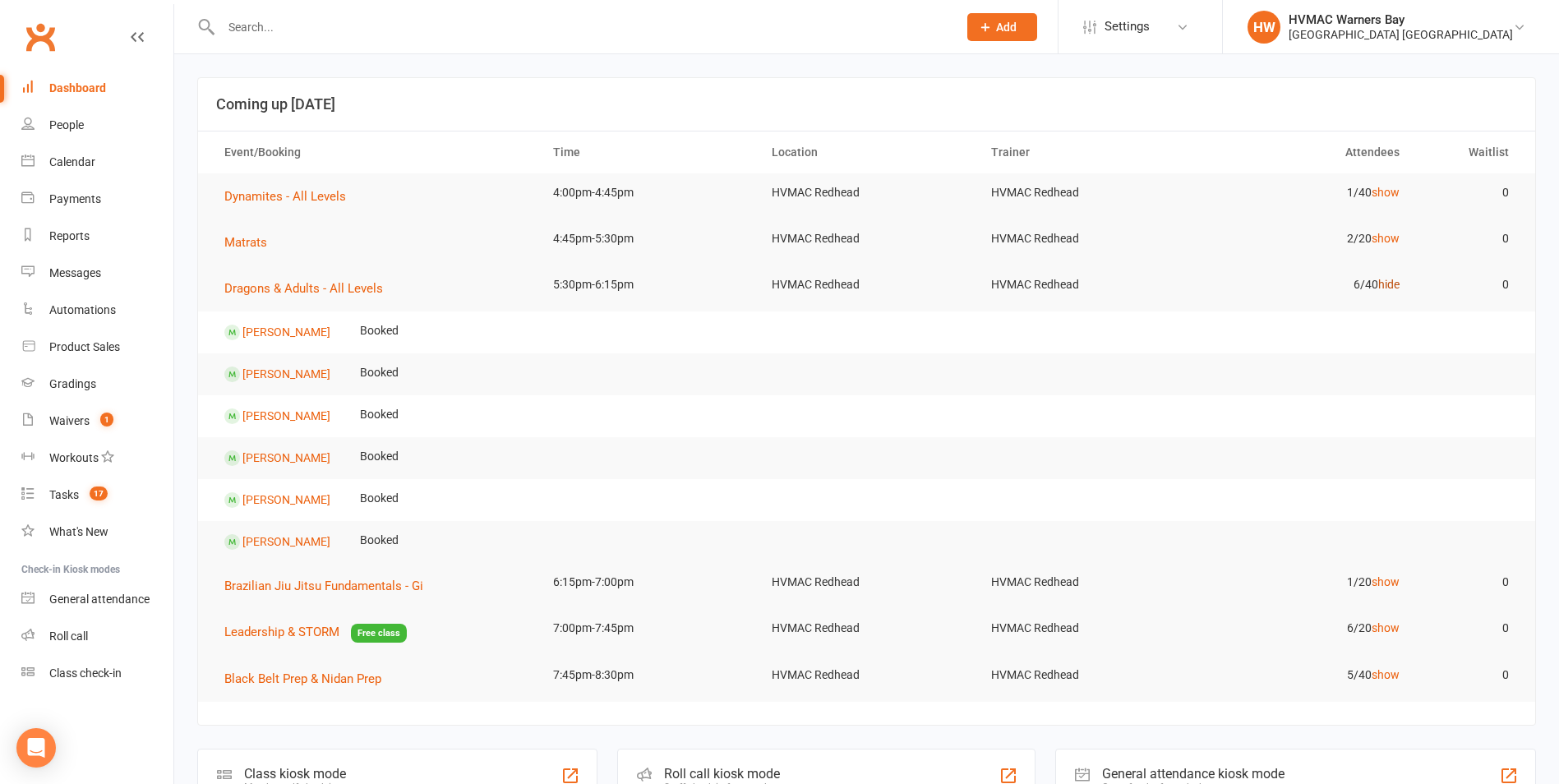
click at [1379, 283] on link "hide" at bounding box center [1389, 283] width 21 height 13
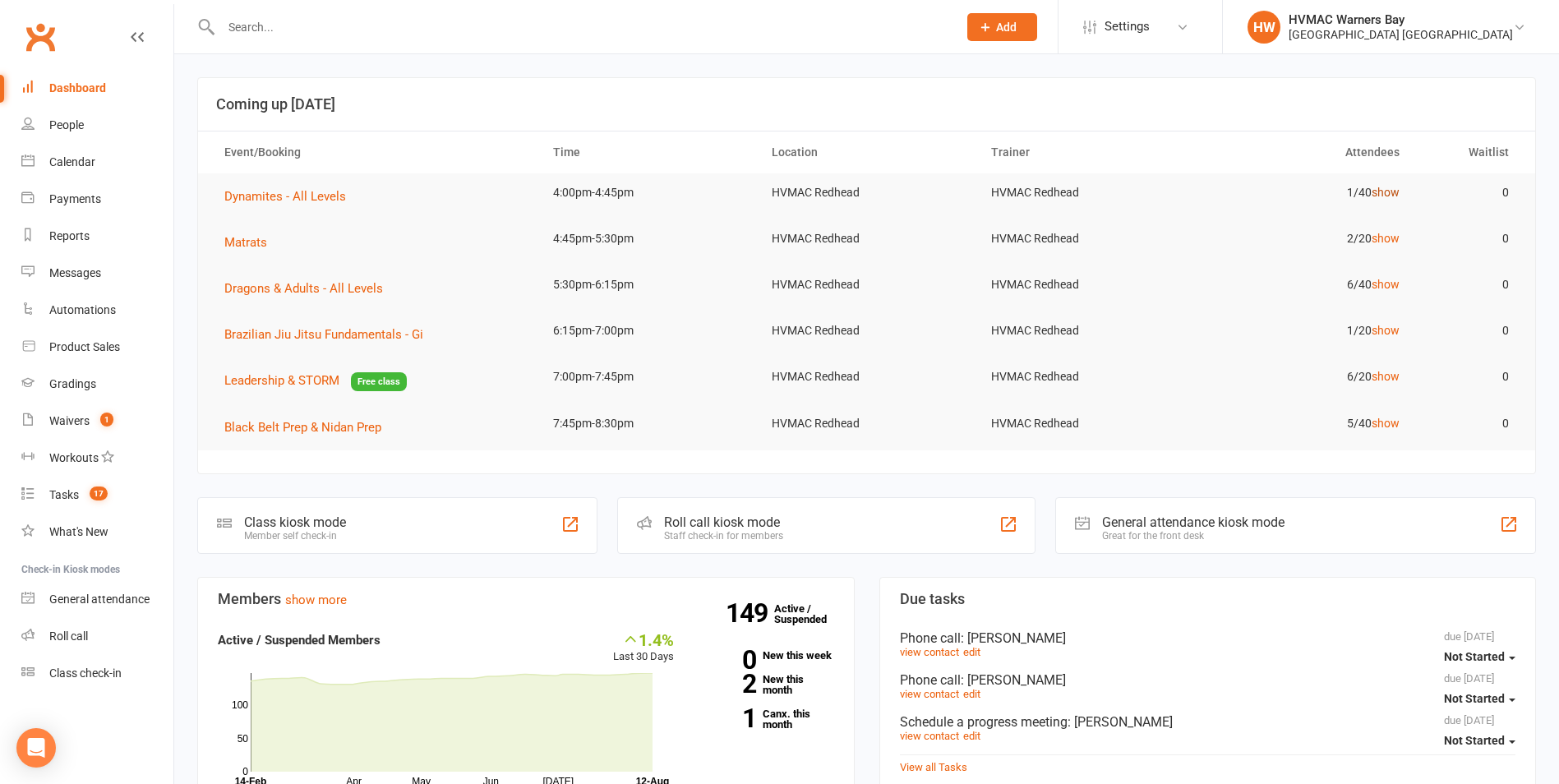
click at [1389, 193] on link "show" at bounding box center [1386, 192] width 28 height 13
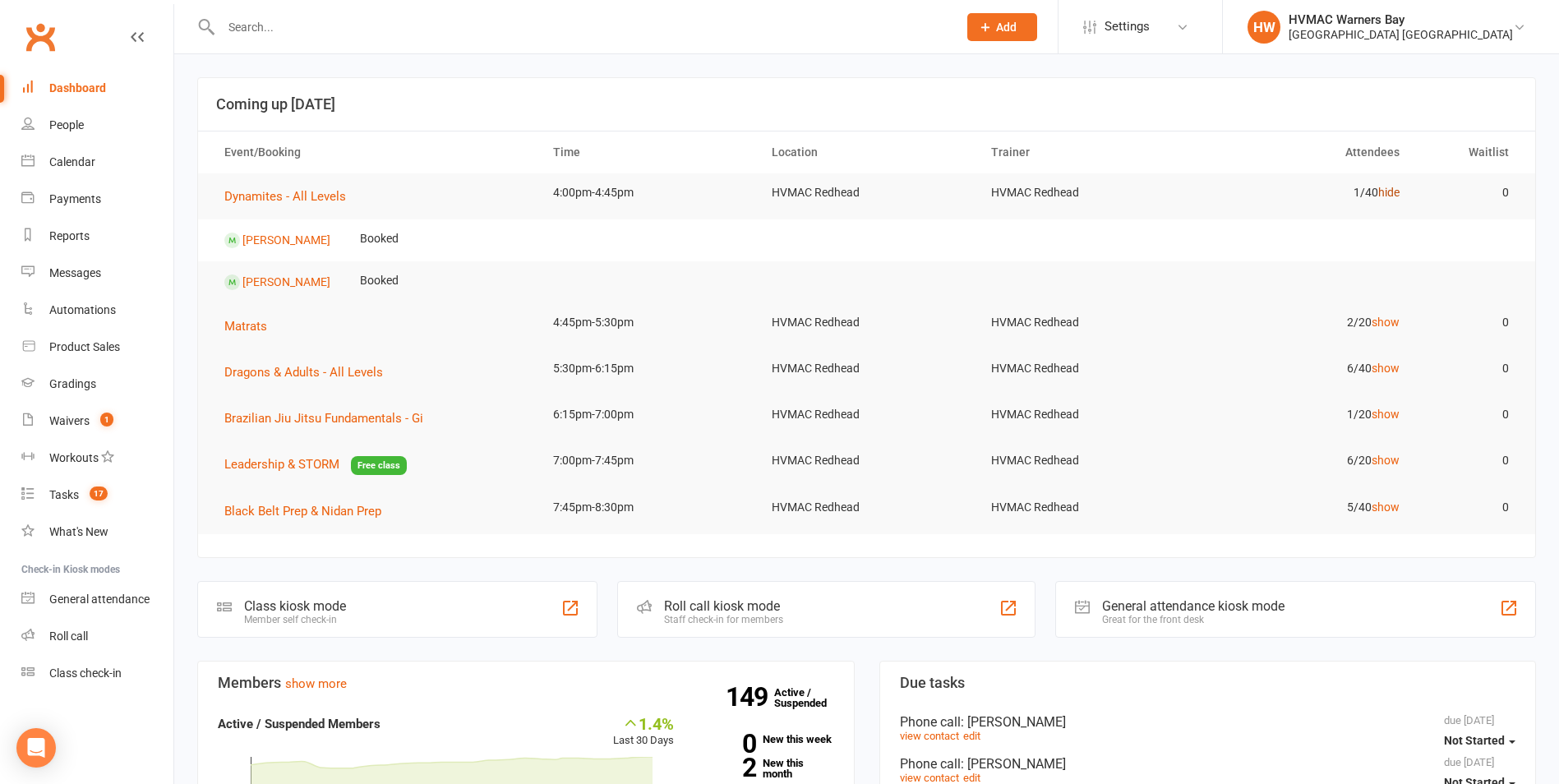
click at [1389, 193] on link "hide" at bounding box center [1389, 192] width 21 height 13
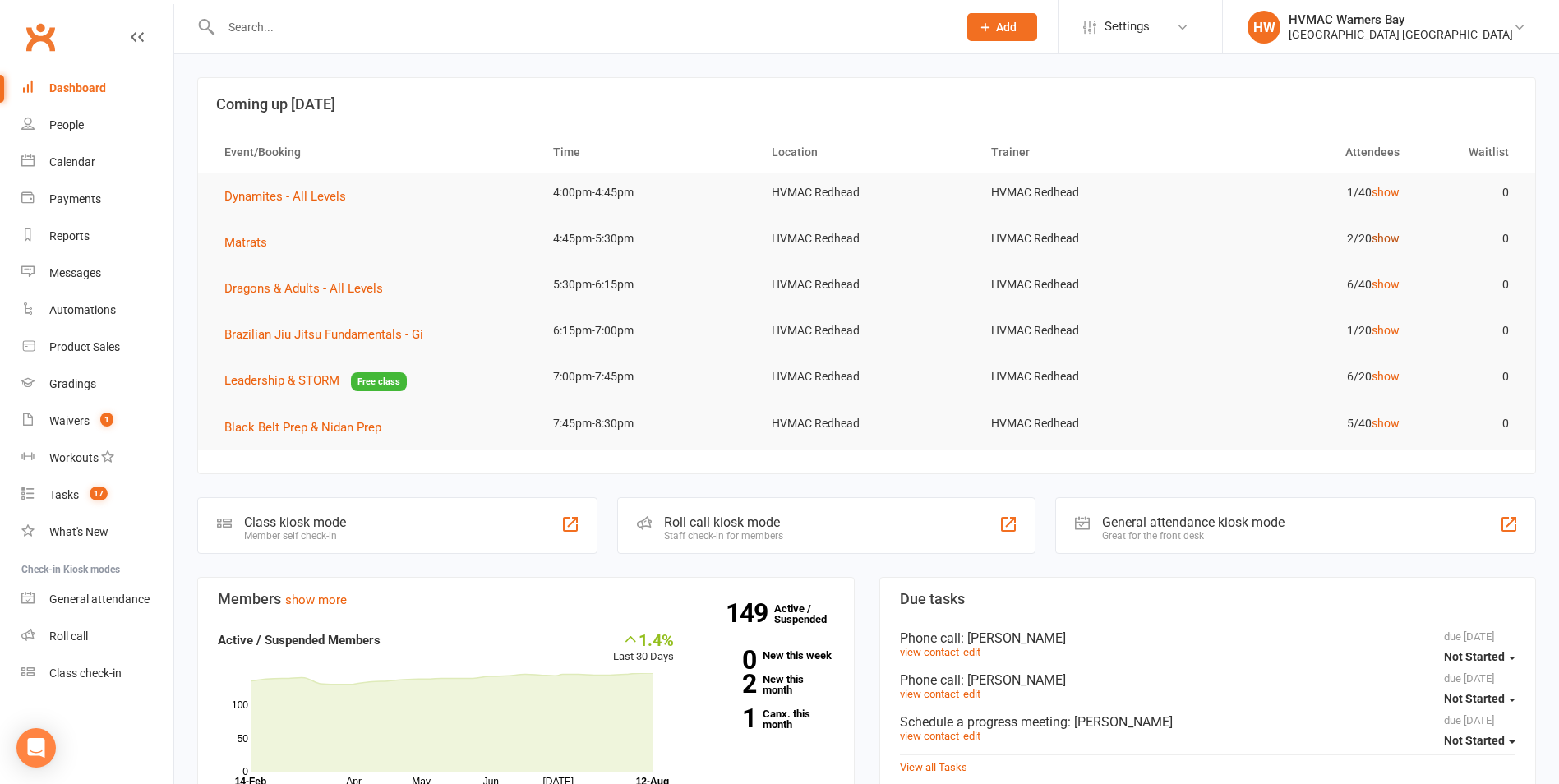
click at [1390, 242] on link "show" at bounding box center [1386, 237] width 28 height 13
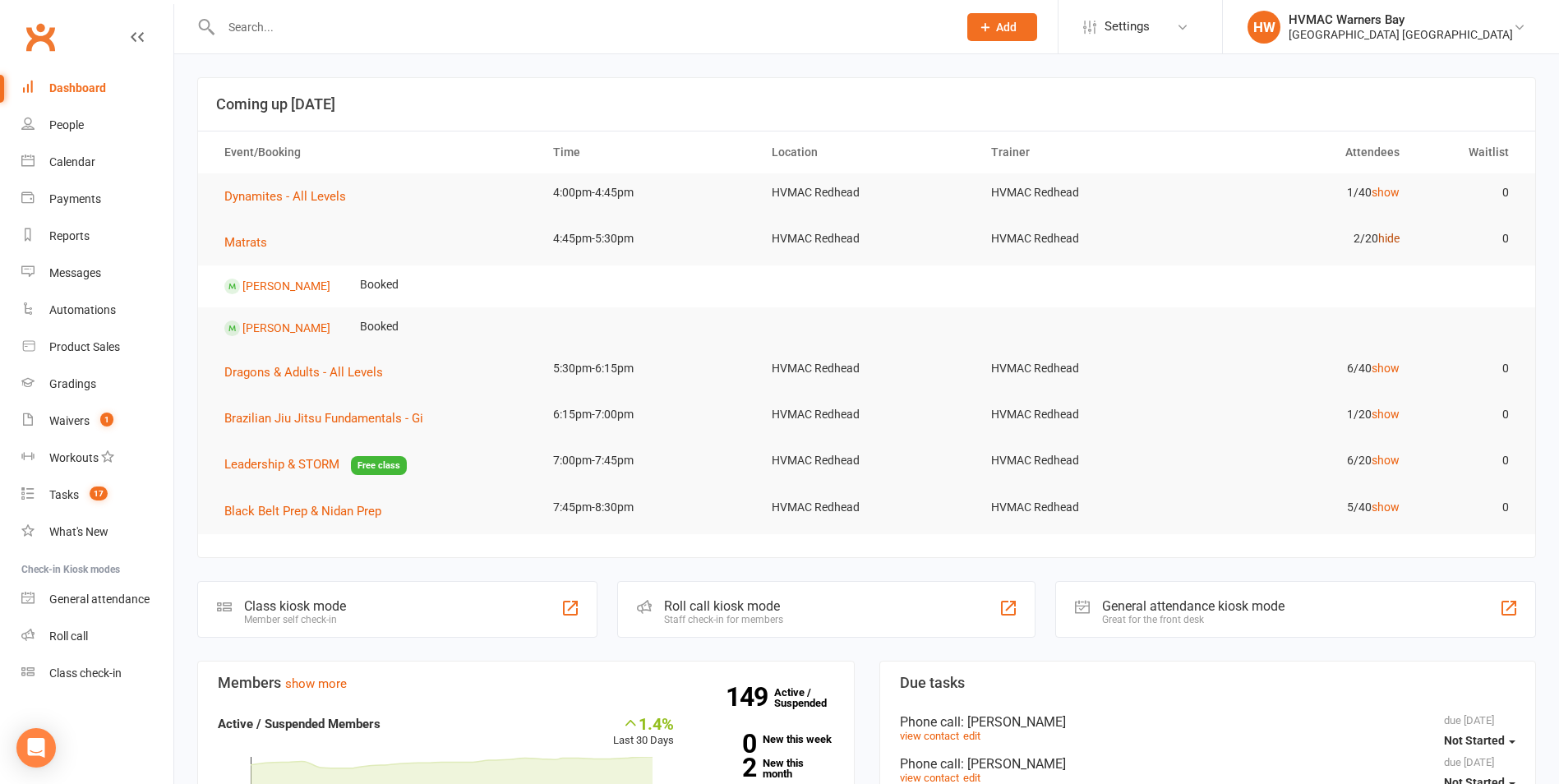
click at [1390, 242] on link "hide" at bounding box center [1389, 237] width 21 height 13
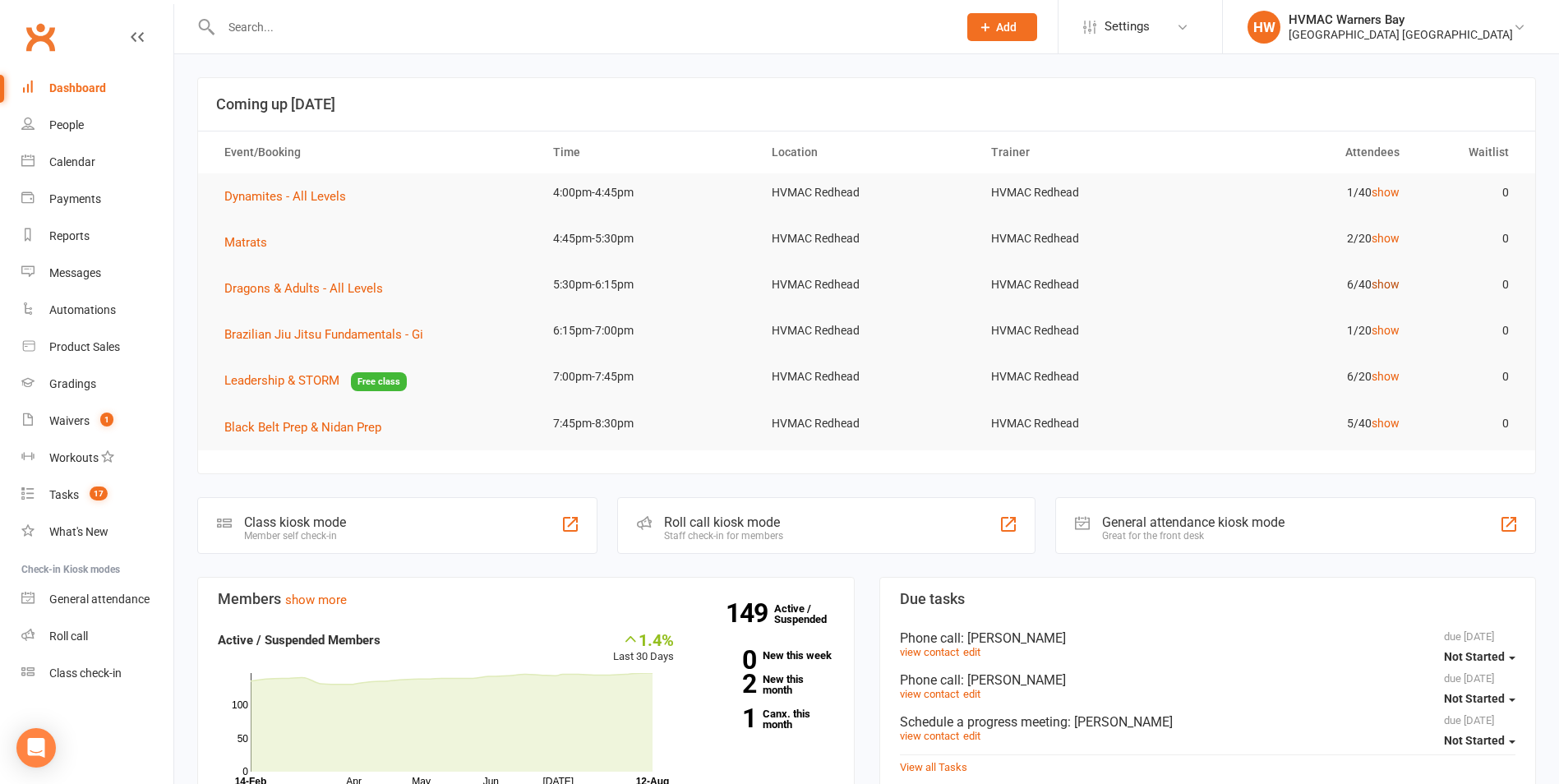
click at [1387, 280] on link "show" at bounding box center [1386, 283] width 28 height 13
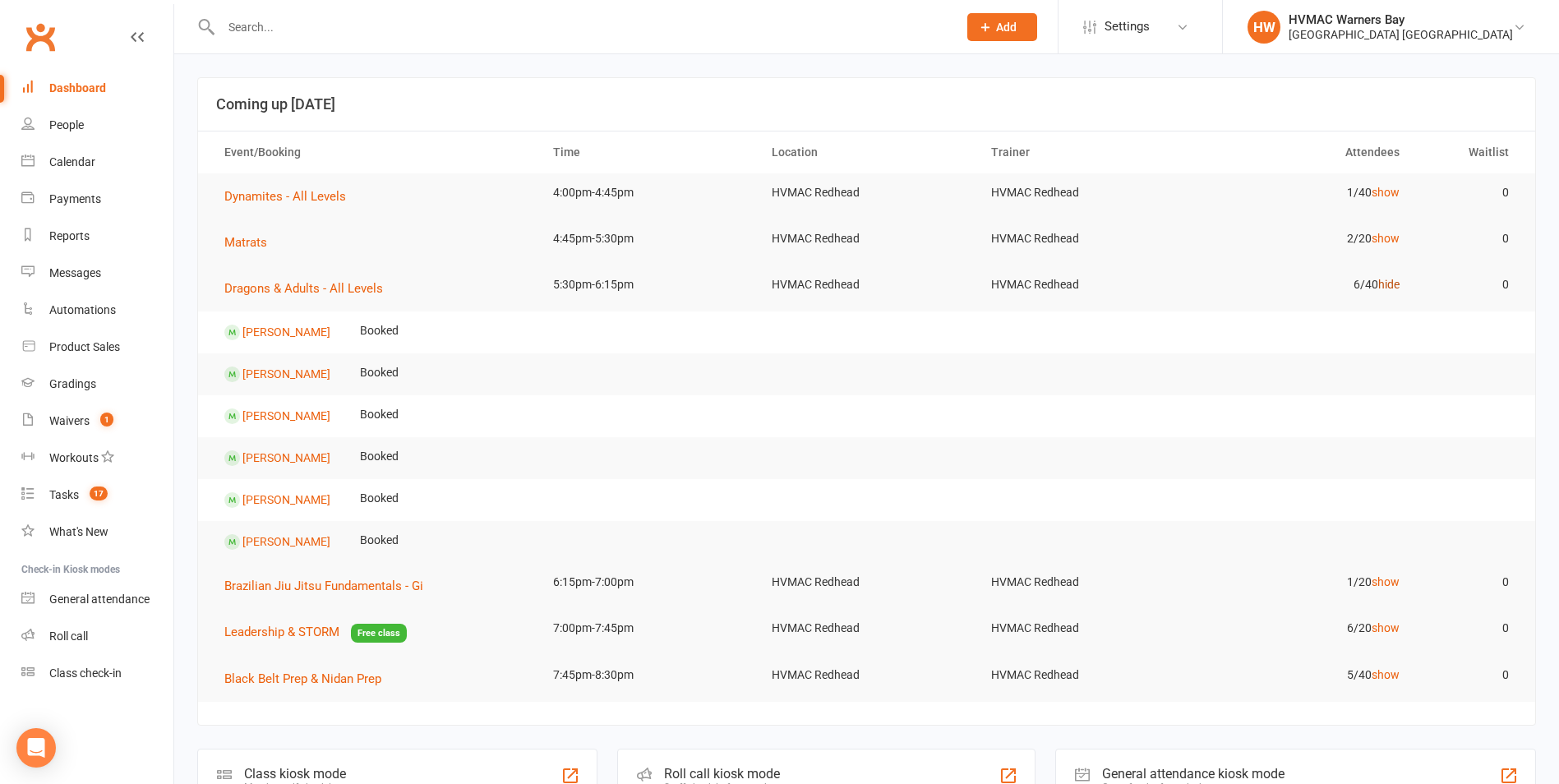
click at [1387, 280] on link "hide" at bounding box center [1389, 283] width 21 height 13
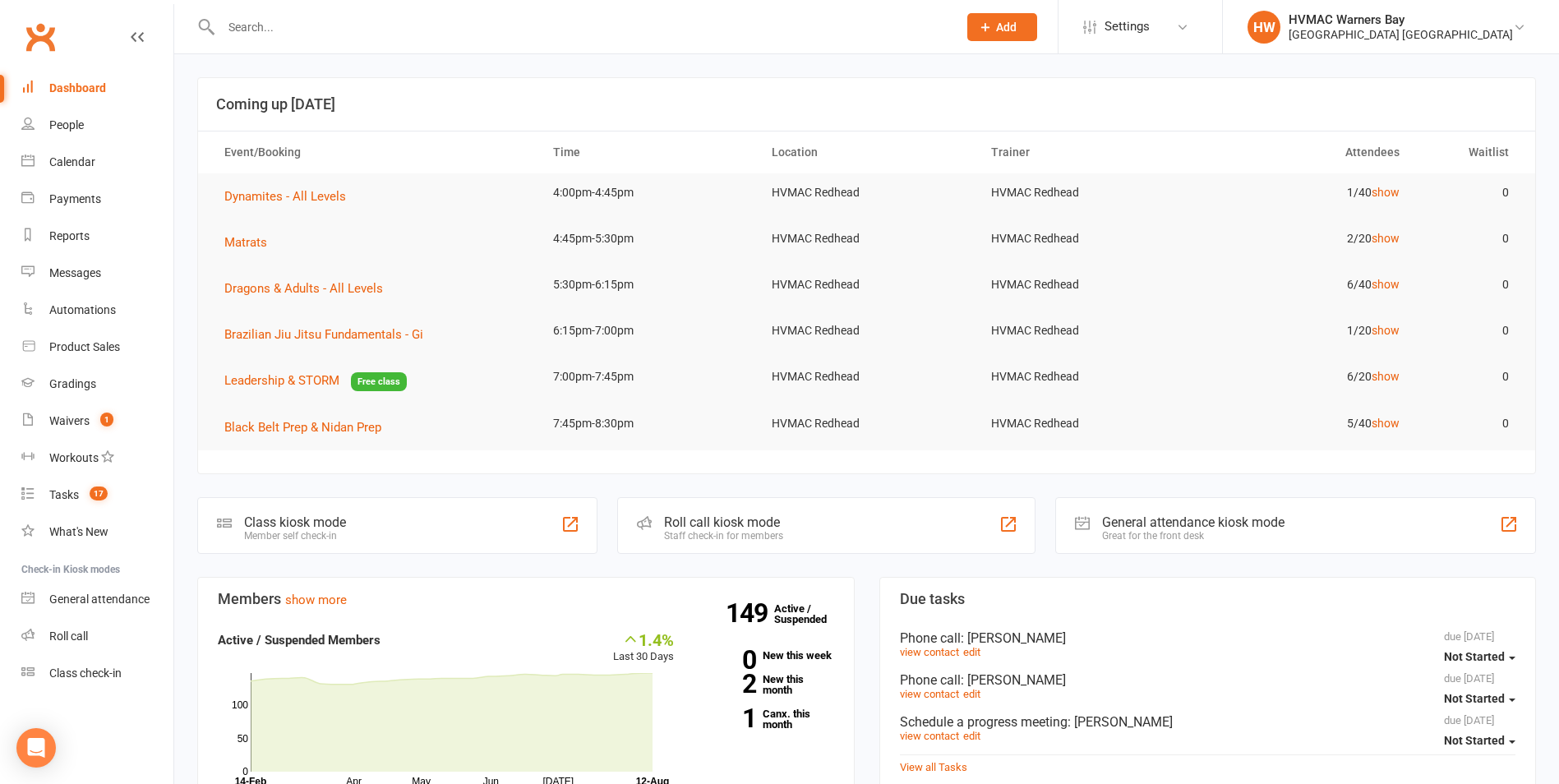
click at [1387, 321] on td "1/20 show" at bounding box center [1304, 331] width 218 height 39
click at [1388, 322] on td "1/20 show" at bounding box center [1304, 331] width 218 height 39
click at [1388, 329] on link "show" at bounding box center [1386, 330] width 28 height 13
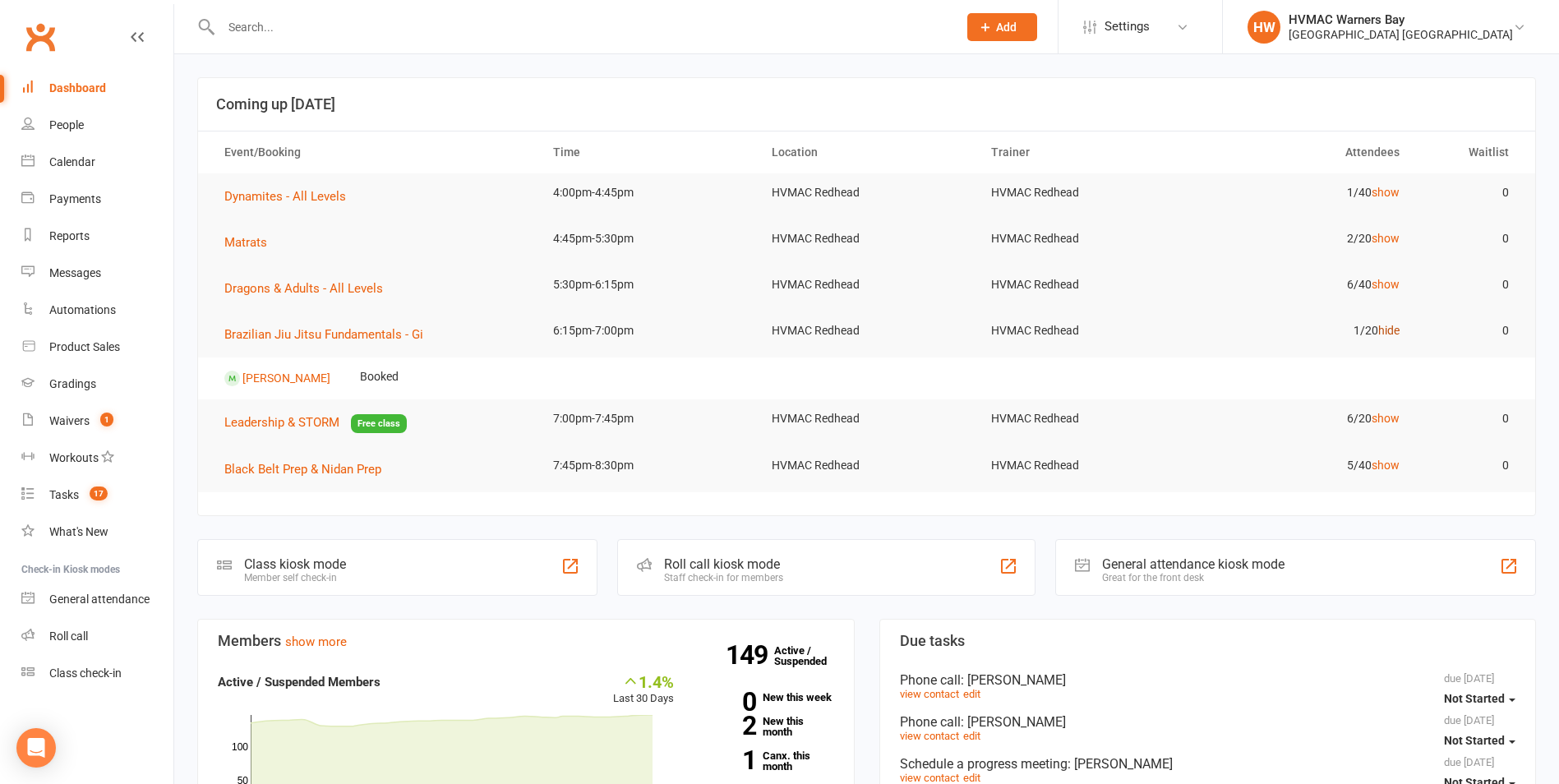
click at [1388, 329] on link "hide" at bounding box center [1389, 330] width 21 height 13
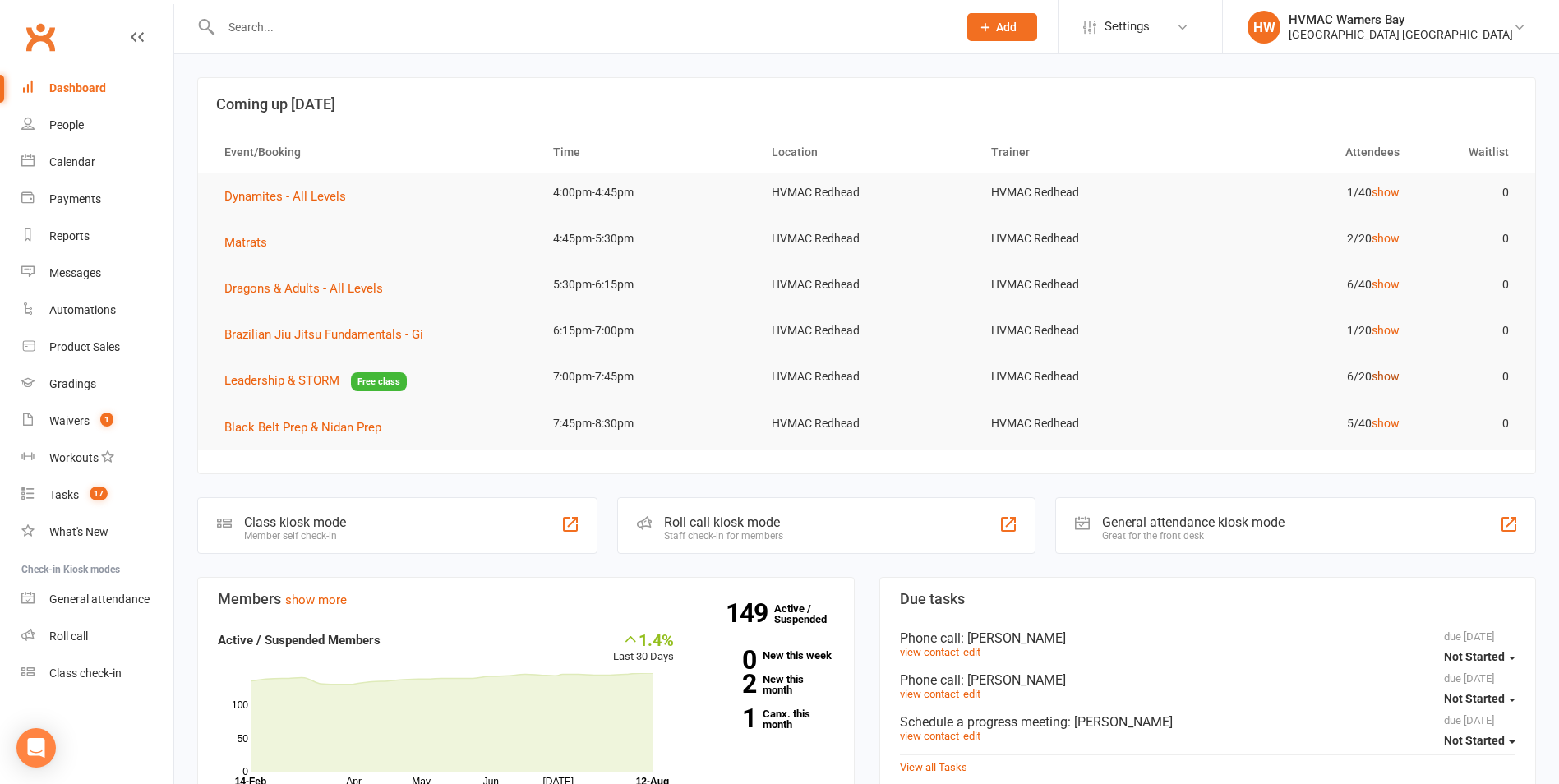
click at [1385, 375] on link "show" at bounding box center [1386, 376] width 28 height 13
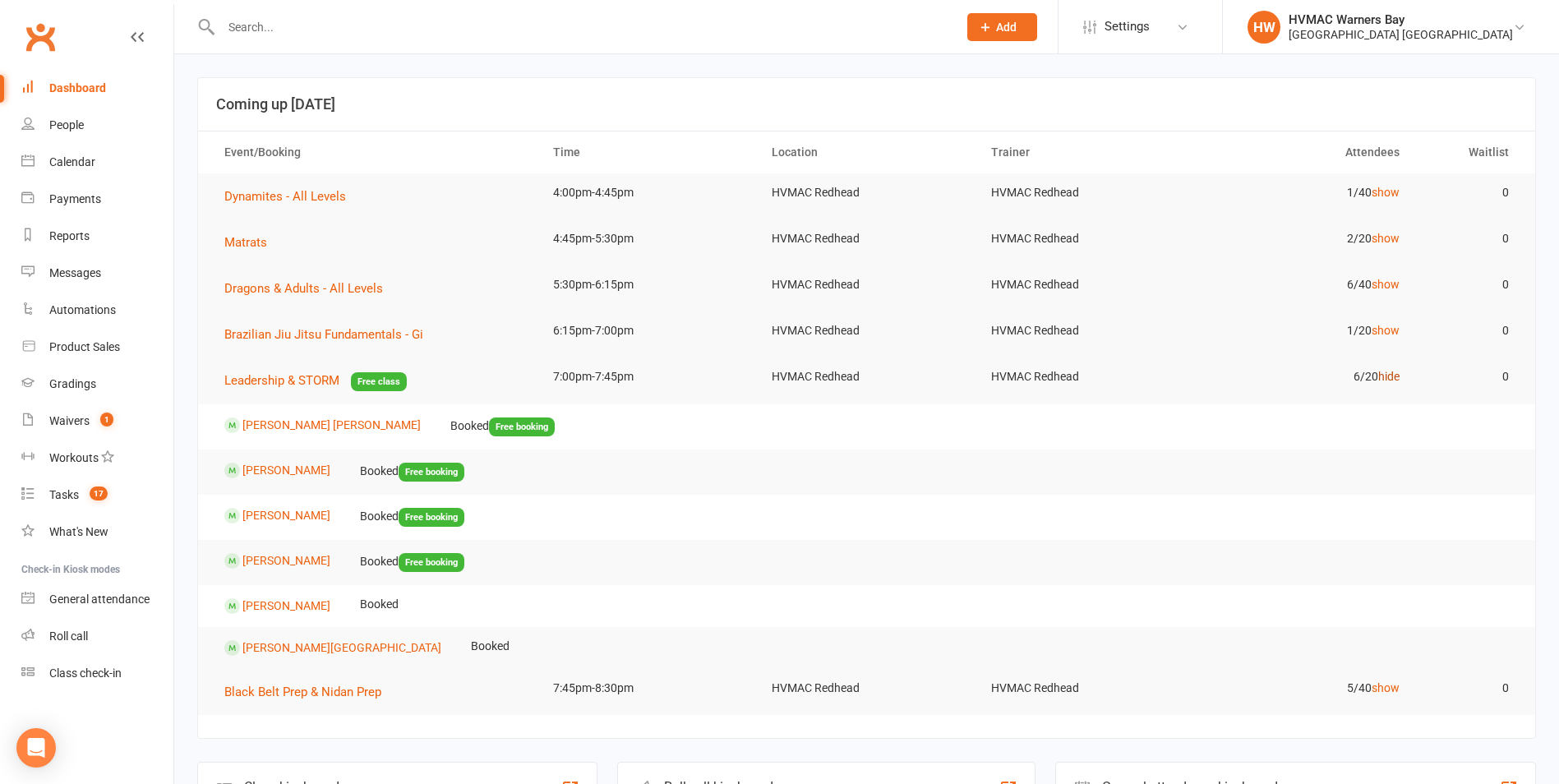
click at [1385, 375] on link "hide" at bounding box center [1389, 376] width 21 height 13
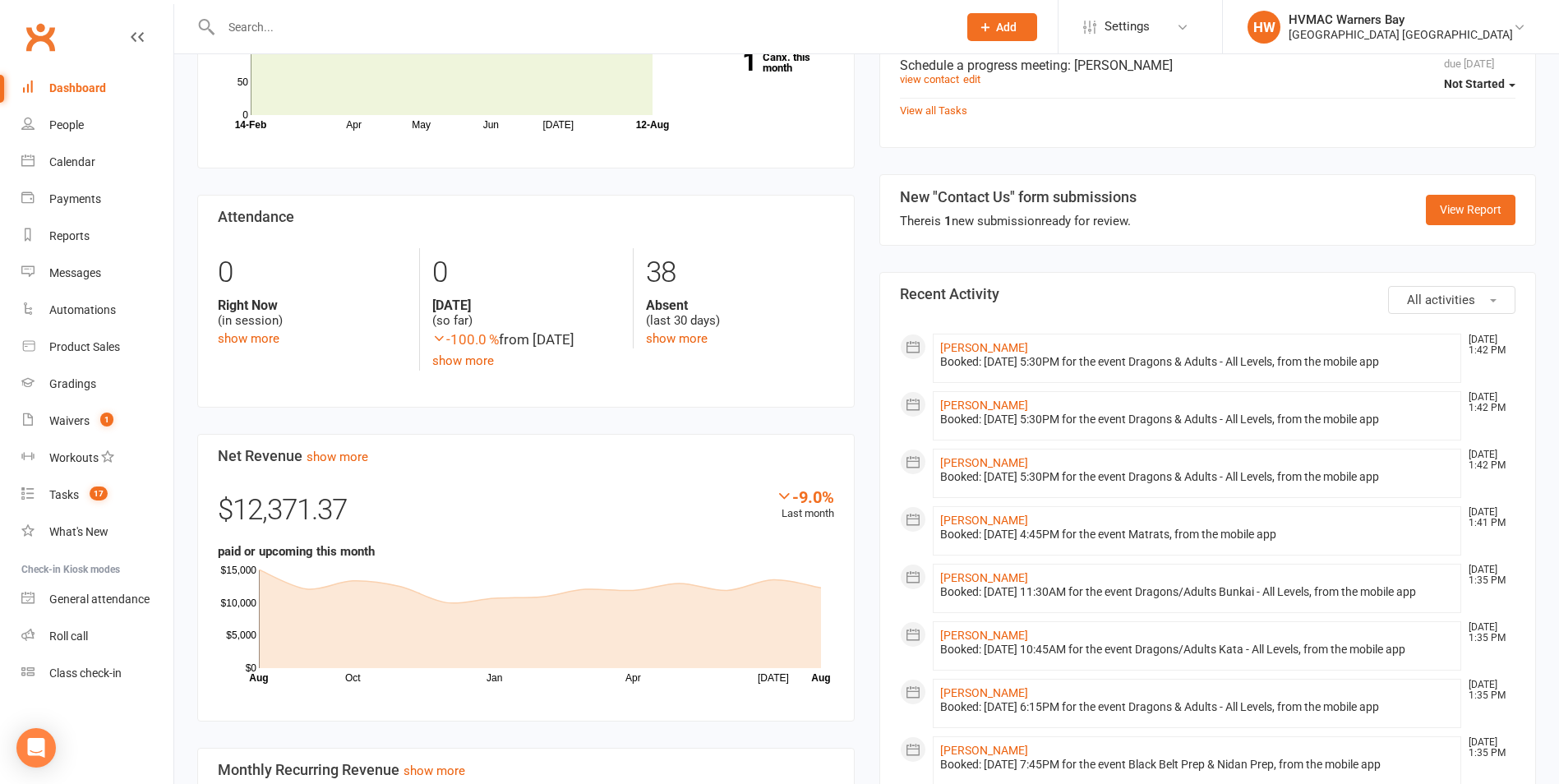
scroll to position [657, 0]
